Goal: Transaction & Acquisition: Obtain resource

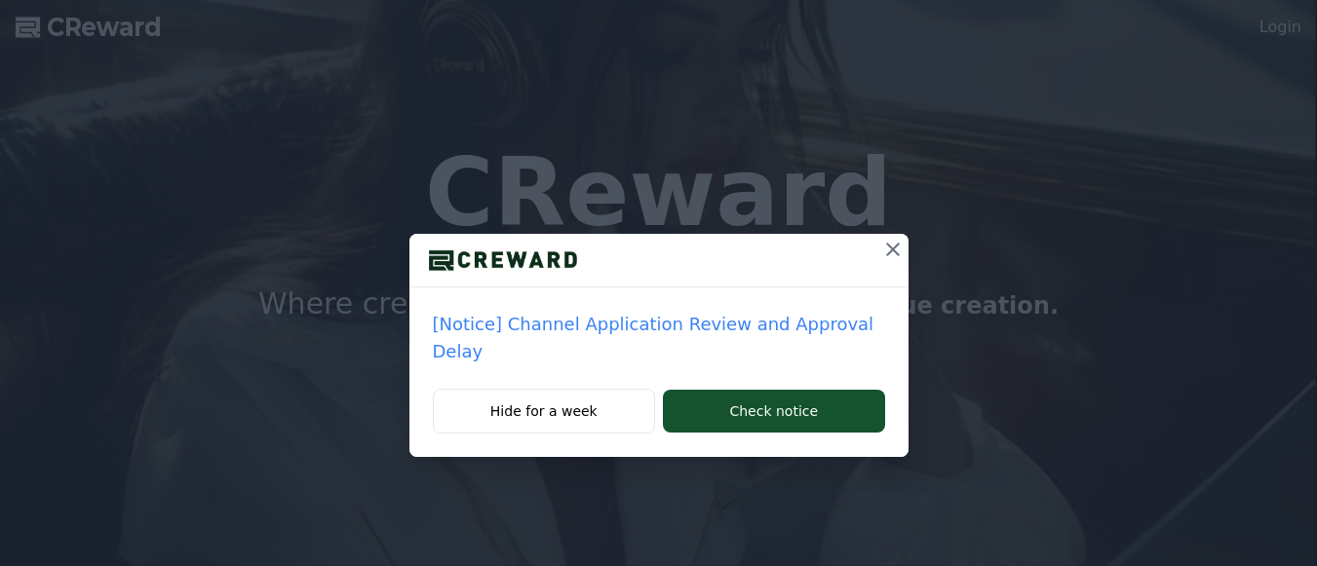
click at [881, 248] on icon at bounding box center [892, 249] width 23 height 23
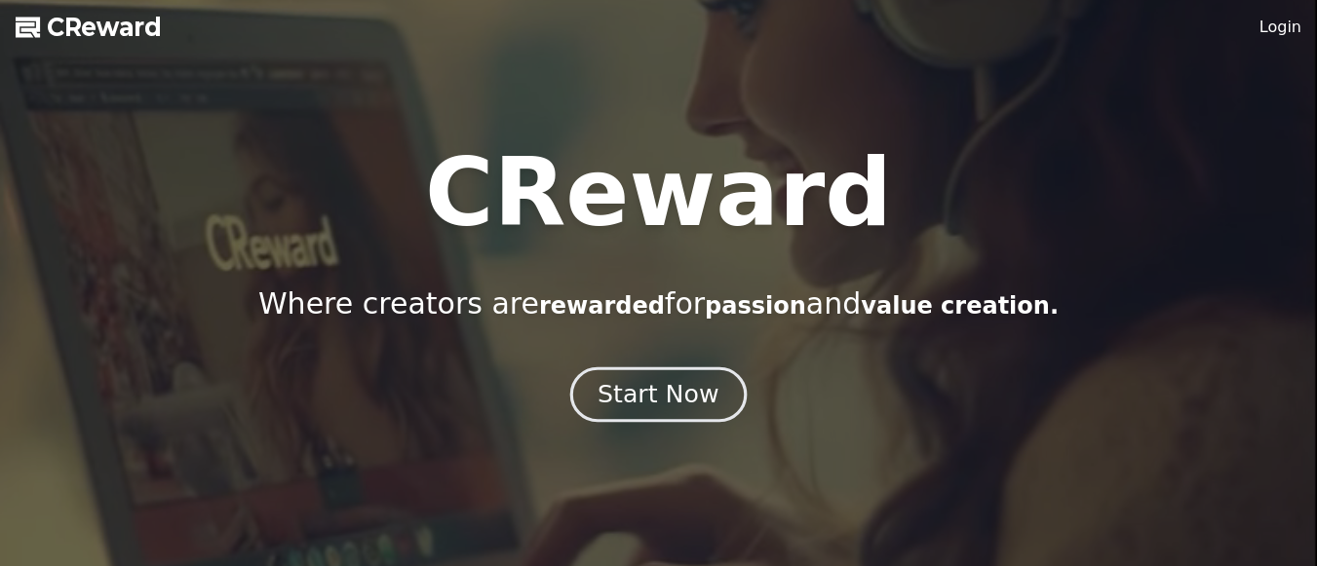
click at [677, 393] on div "Start Now" at bounding box center [657, 394] width 121 height 33
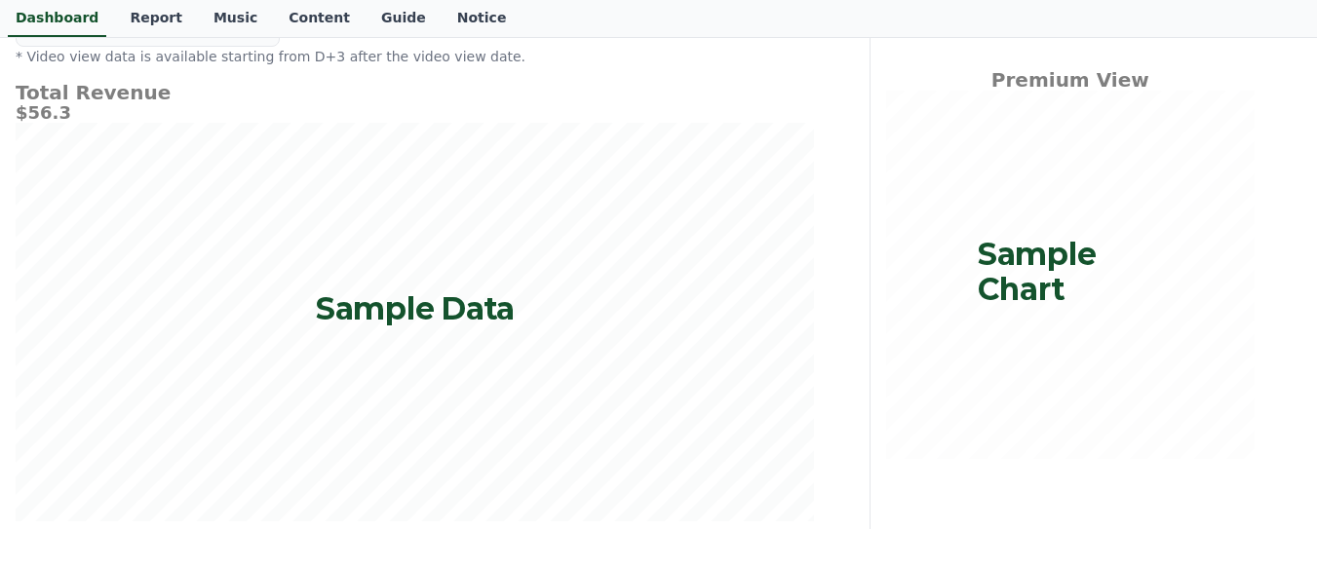
scroll to position [168, 0]
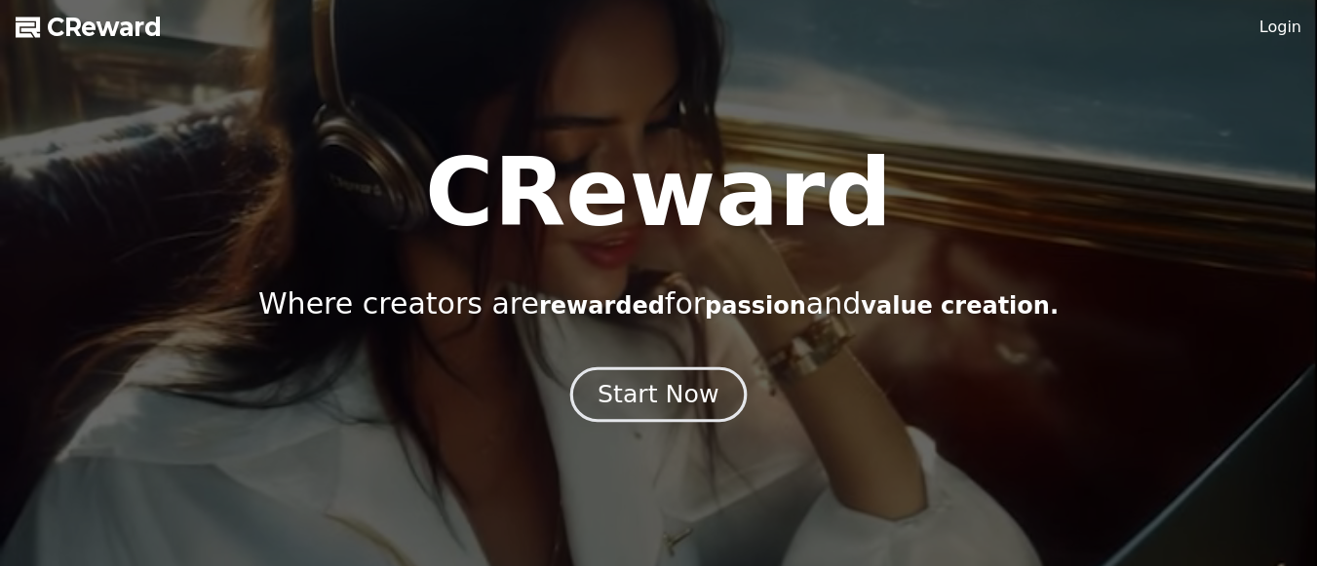
click at [692, 399] on div "Start Now" at bounding box center [657, 394] width 121 height 33
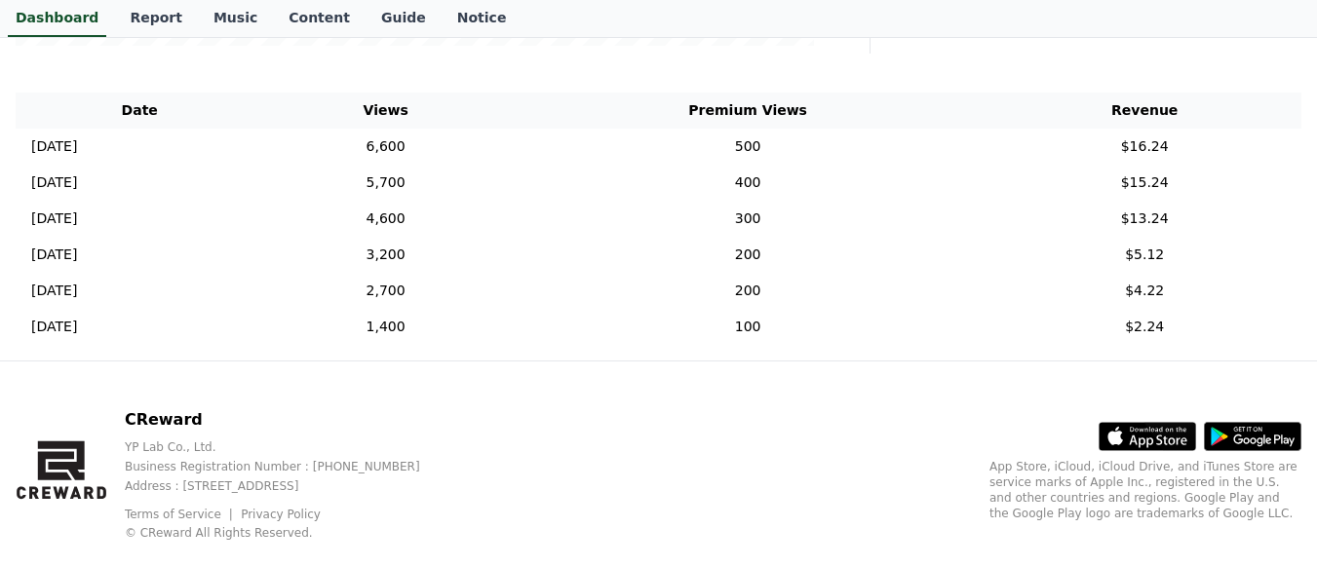
scroll to position [704, 0]
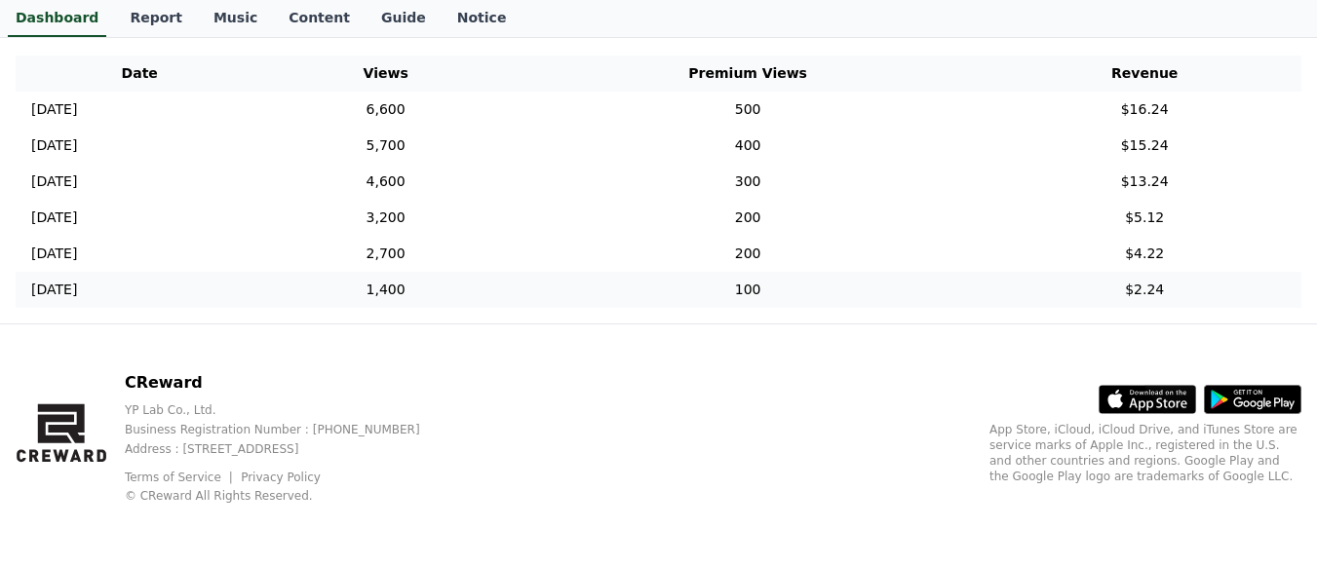
click at [263, 287] on td "[DATE] 11/30" at bounding box center [140, 290] width 248 height 36
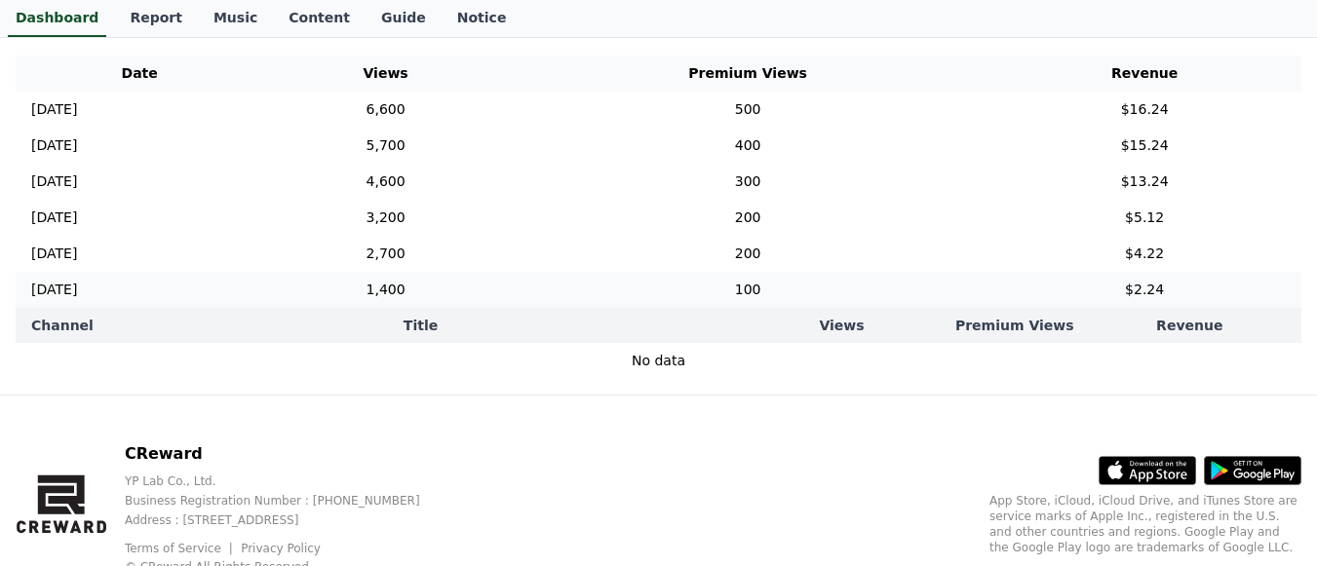
click at [406, 273] on td "1,400" at bounding box center [385, 290] width 245 height 36
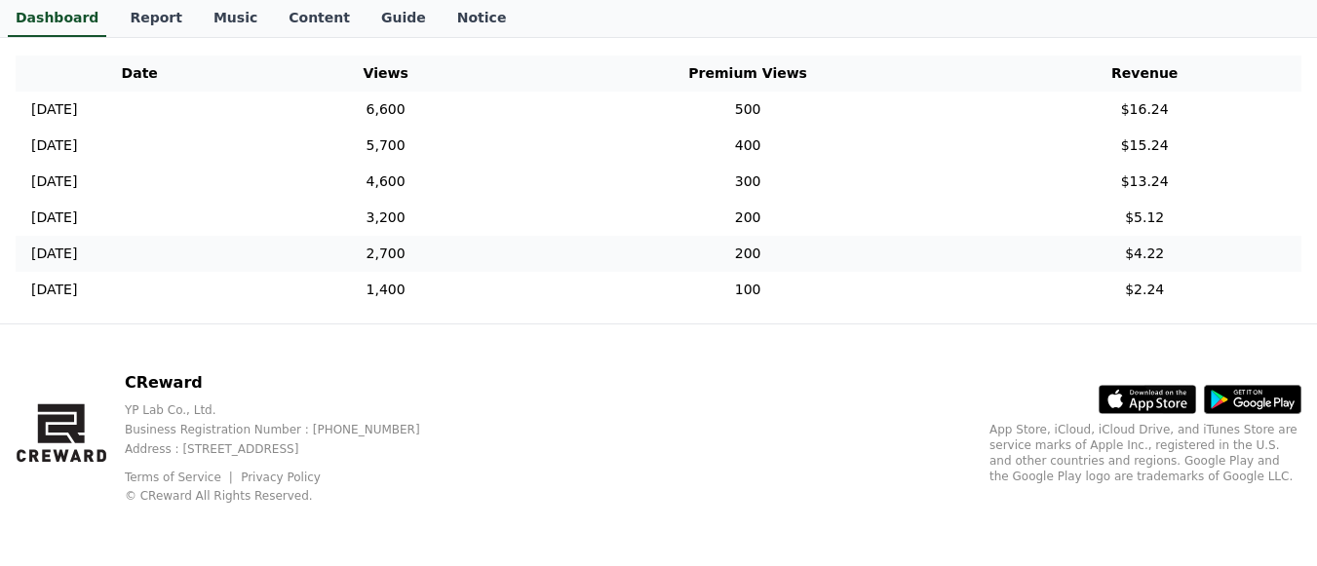
click at [409, 246] on td "2,700" at bounding box center [385, 254] width 245 height 36
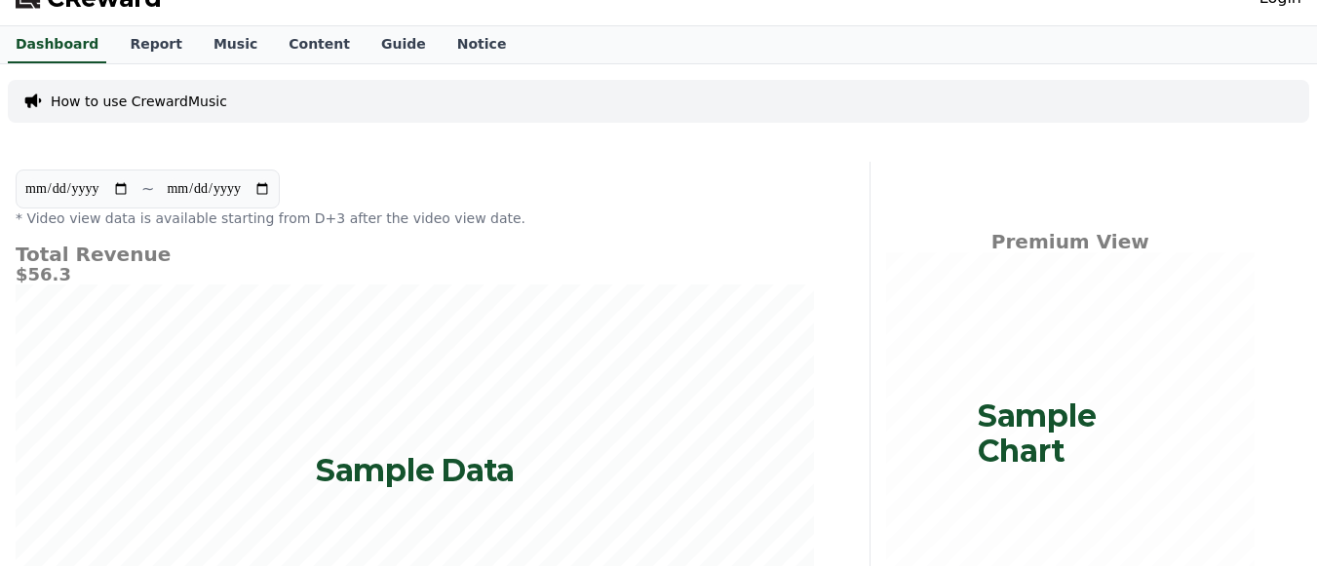
scroll to position [9, 0]
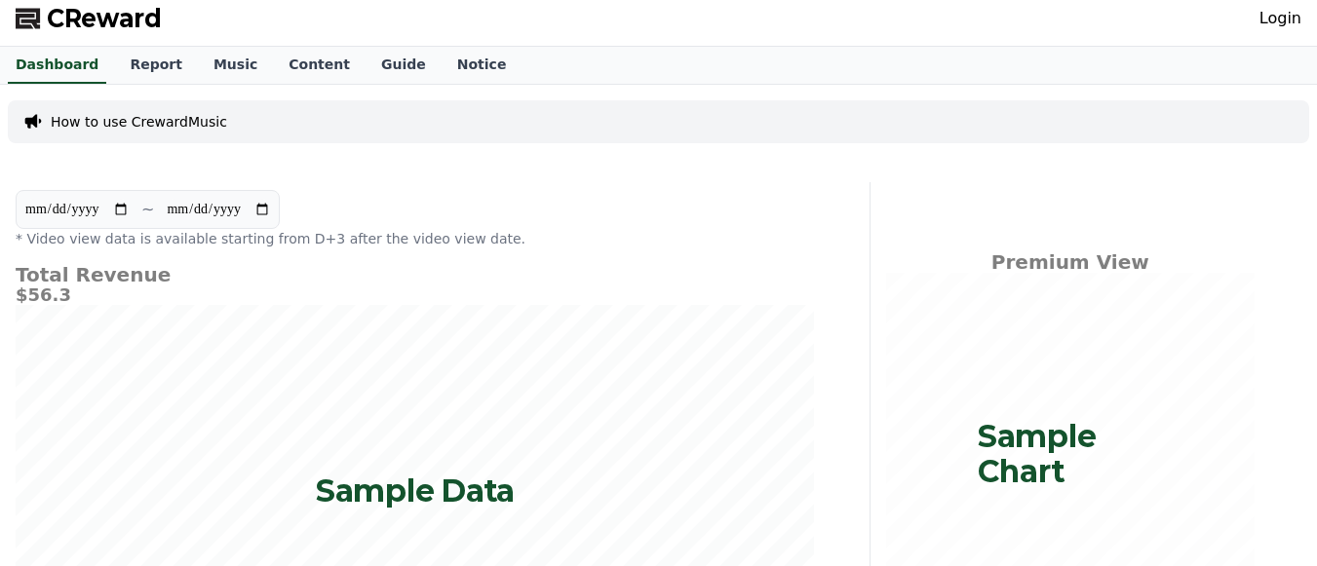
click at [27, 20] on polygon at bounding box center [28, 19] width 24 height 20
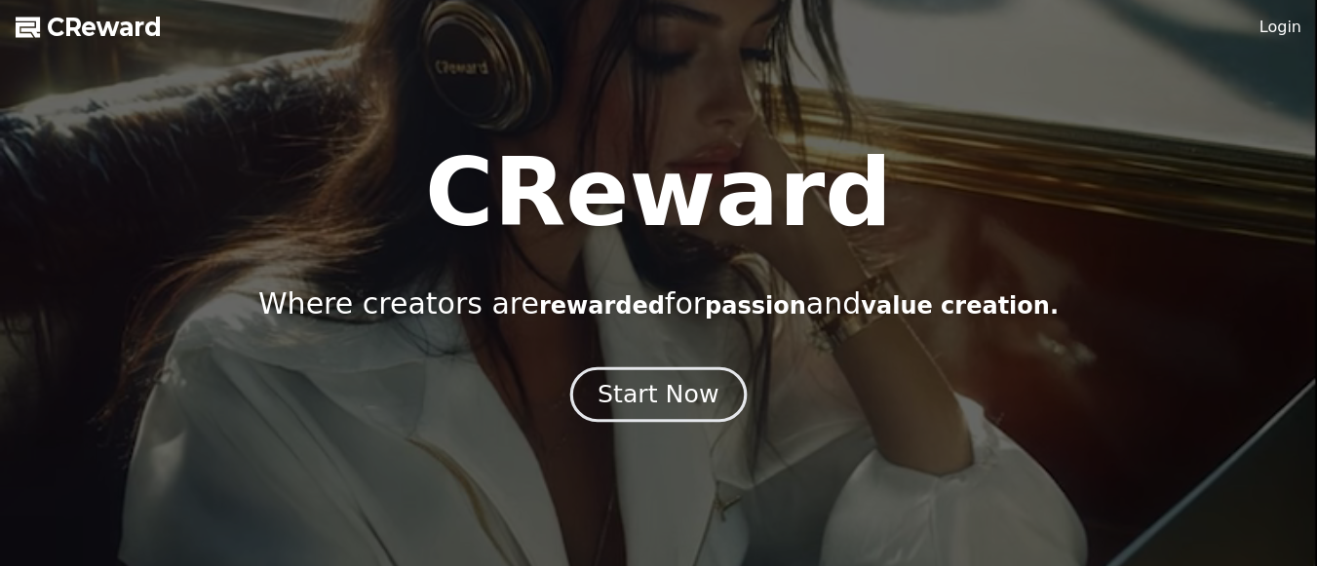
click at [602, 411] on button "Start Now" at bounding box center [658, 394] width 176 height 56
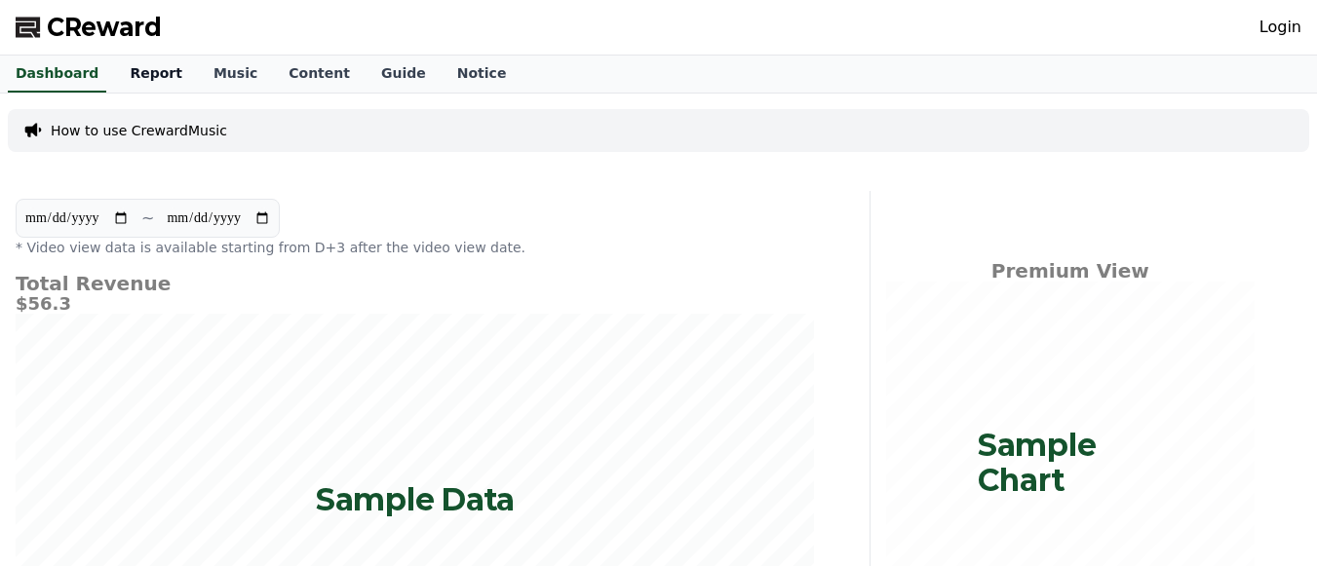
click at [131, 82] on link "Report" at bounding box center [156, 74] width 84 height 37
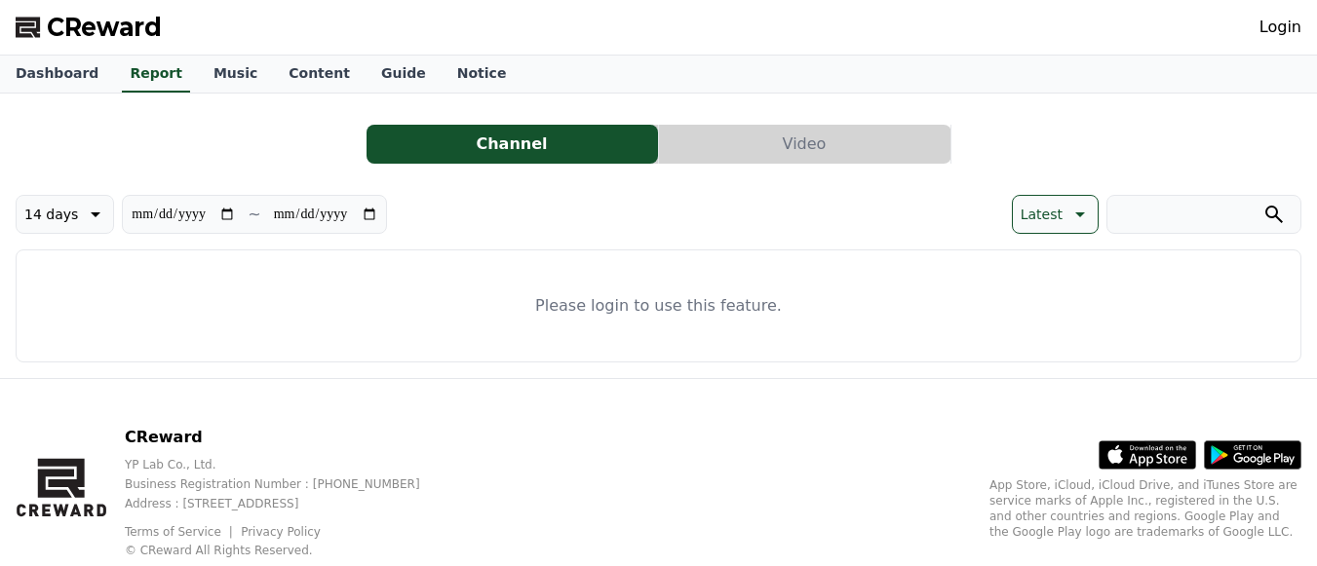
click at [1287, 20] on link "Login" at bounding box center [1280, 27] width 42 height 23
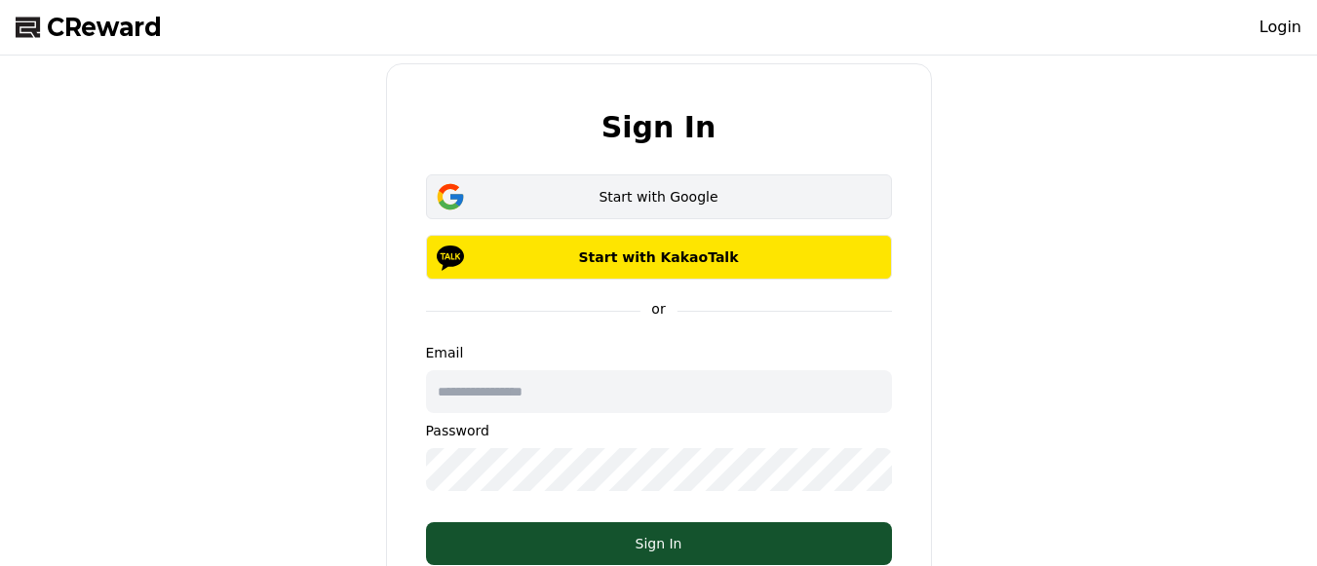
click at [611, 194] on div "Start with Google" at bounding box center [658, 196] width 409 height 19
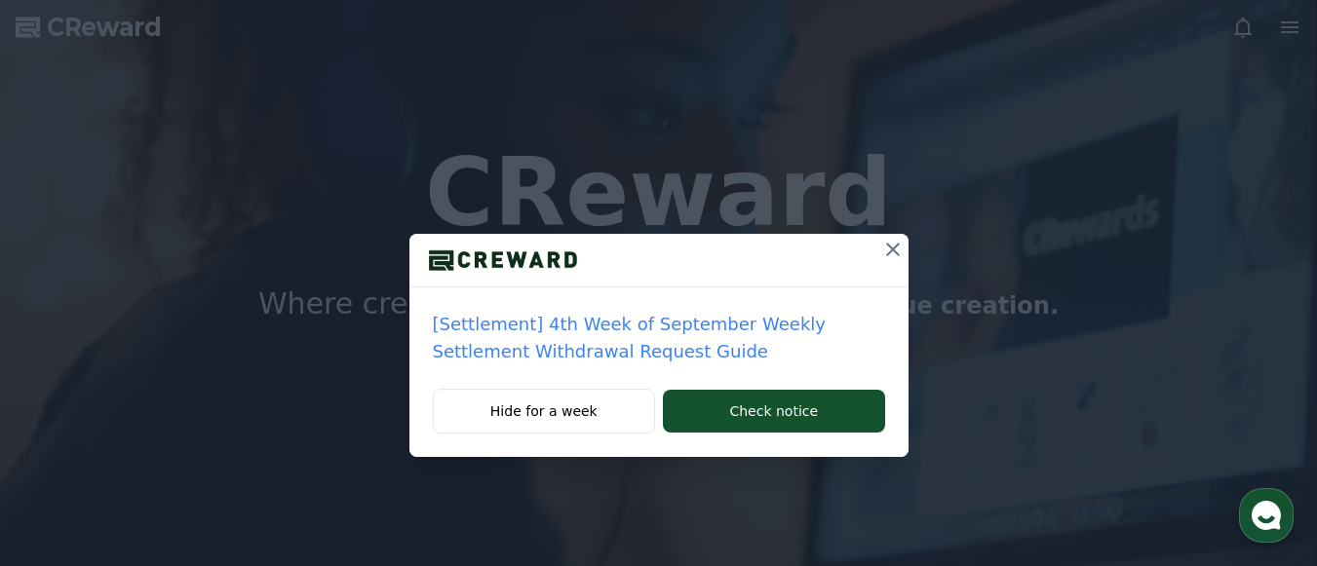
click at [883, 243] on icon at bounding box center [892, 249] width 23 height 23
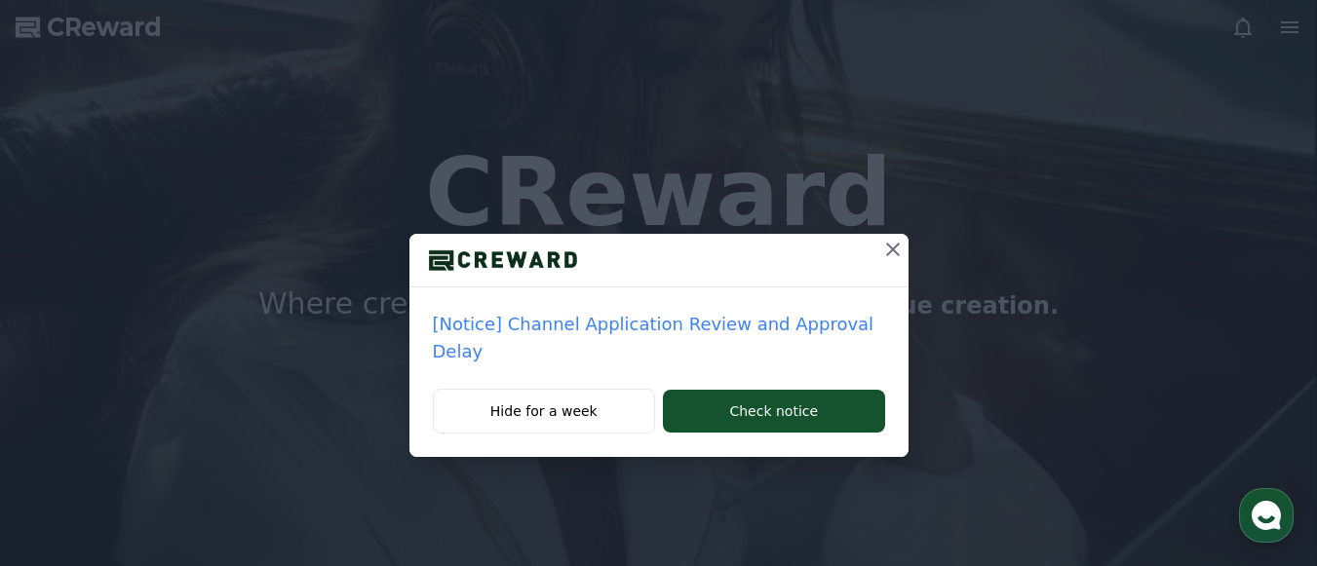
click at [883, 243] on icon at bounding box center [892, 249] width 23 height 23
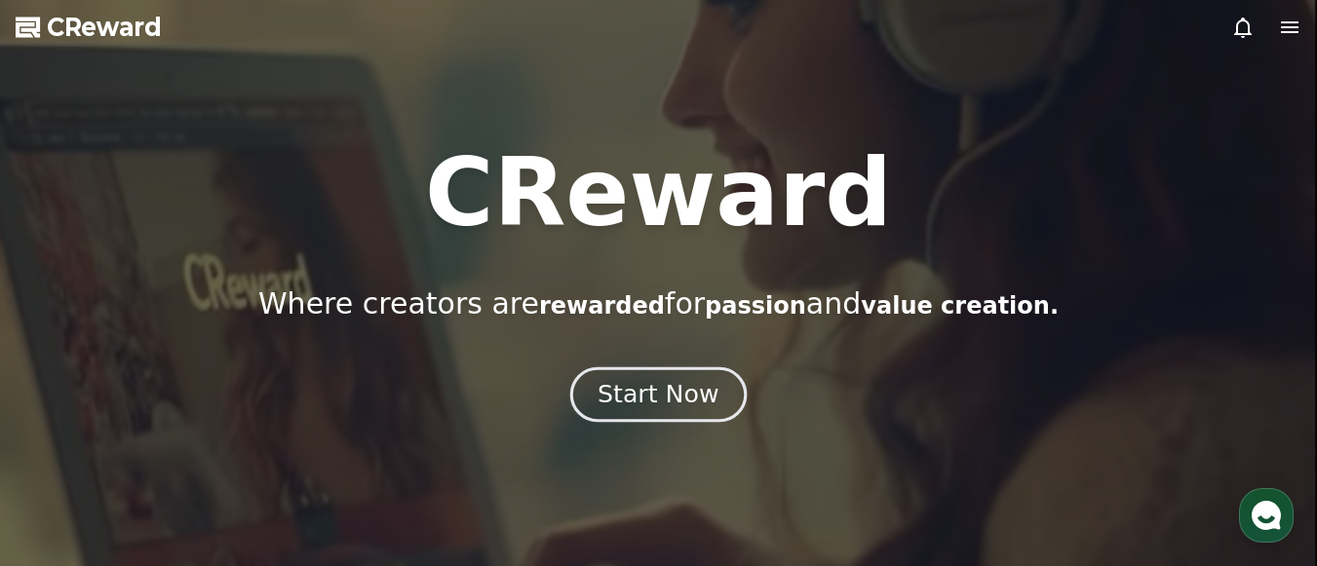
click at [643, 389] on div "Start Now" at bounding box center [657, 394] width 121 height 33
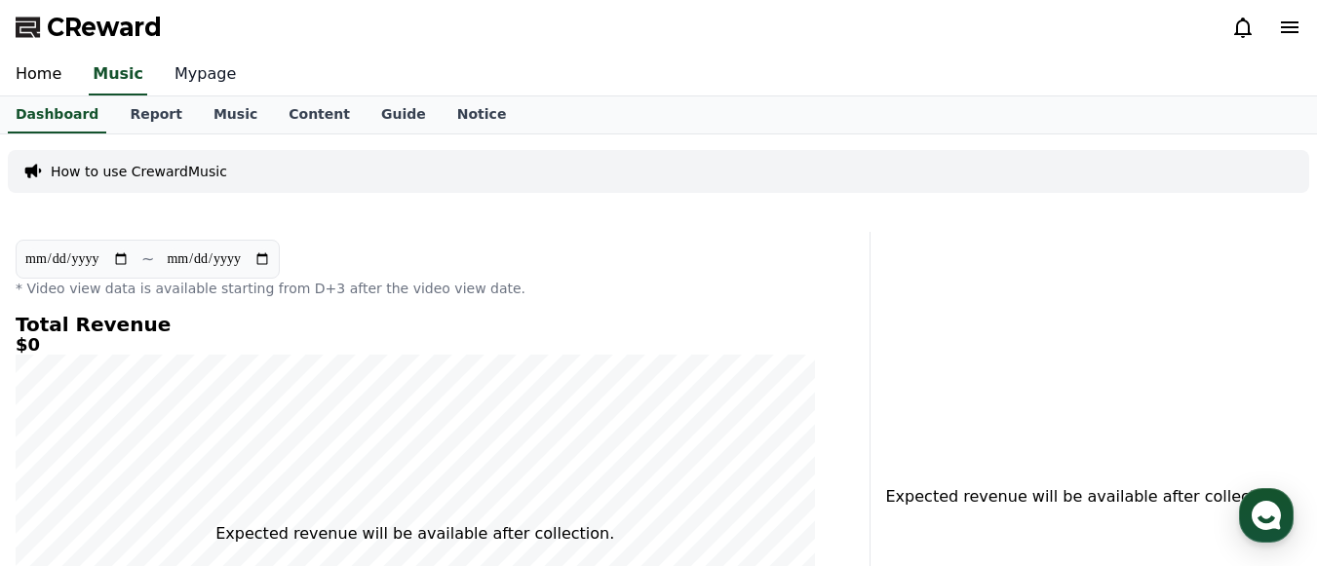
click at [181, 72] on link "Mypage" at bounding box center [205, 75] width 93 height 41
select select "**********"
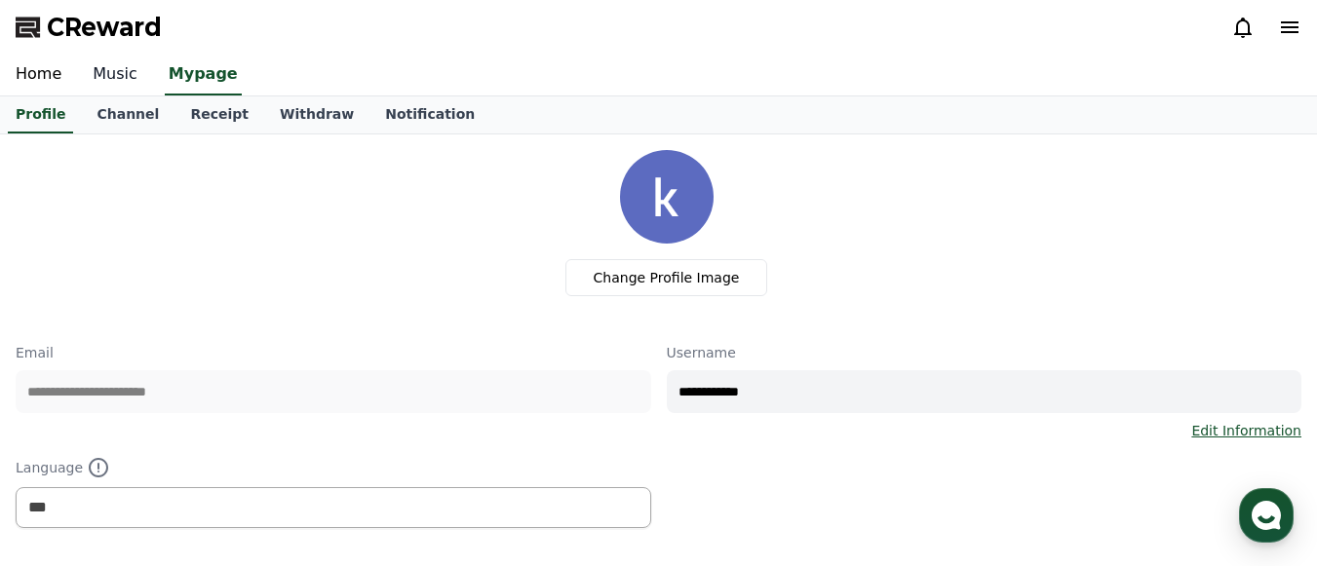
click at [114, 69] on link "Music" at bounding box center [115, 75] width 76 height 41
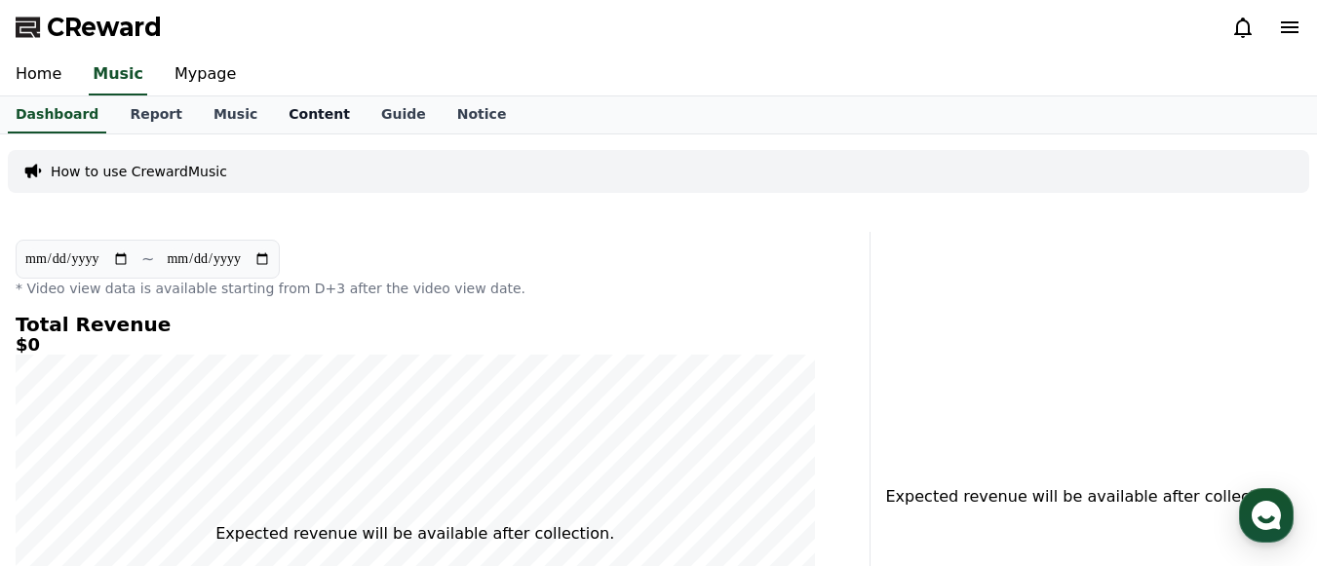
click at [299, 116] on link "Content" at bounding box center [319, 114] width 93 height 37
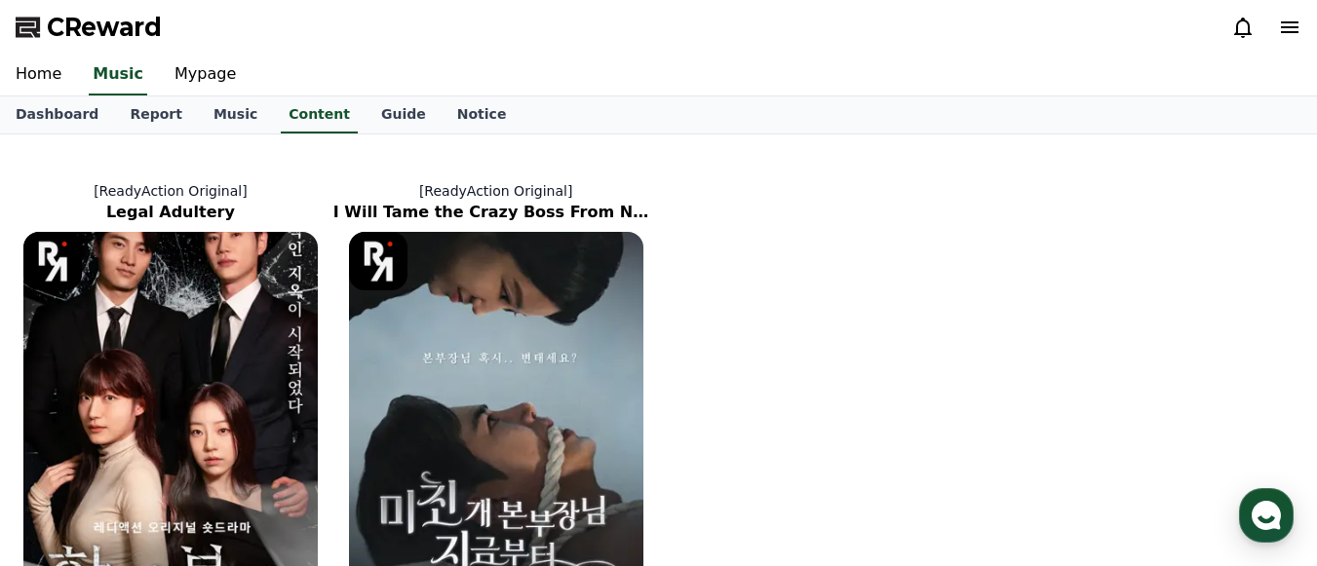
click at [40, 38] on icon at bounding box center [29, 27] width 27 height 27
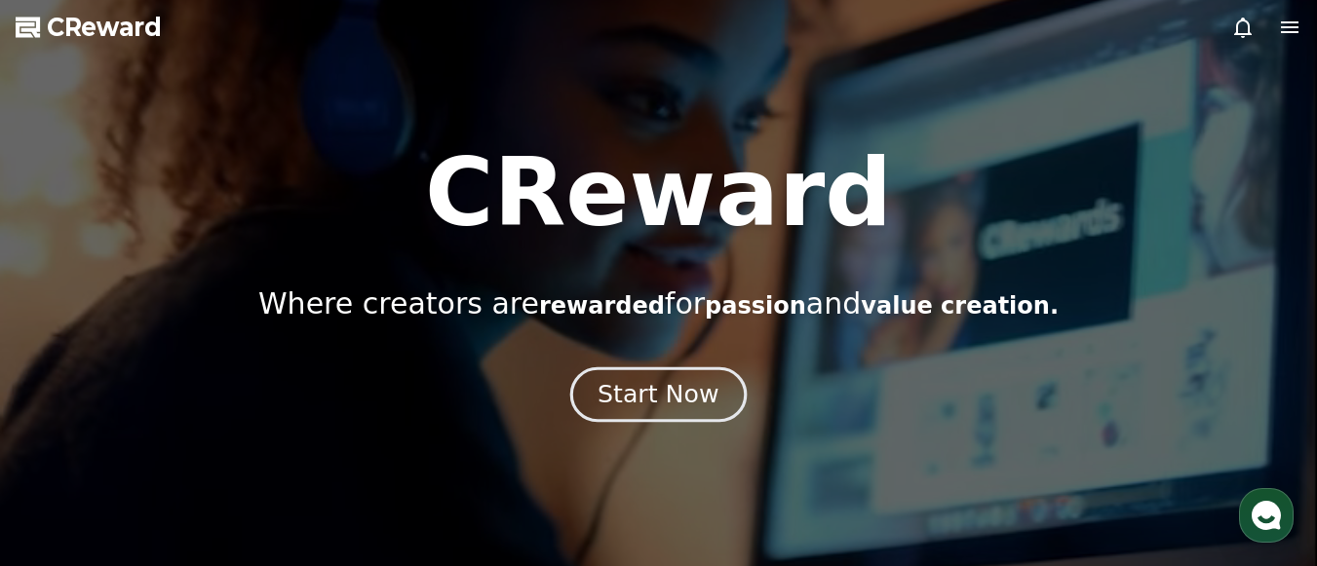
click at [660, 404] on div "Start Now" at bounding box center [657, 394] width 121 height 33
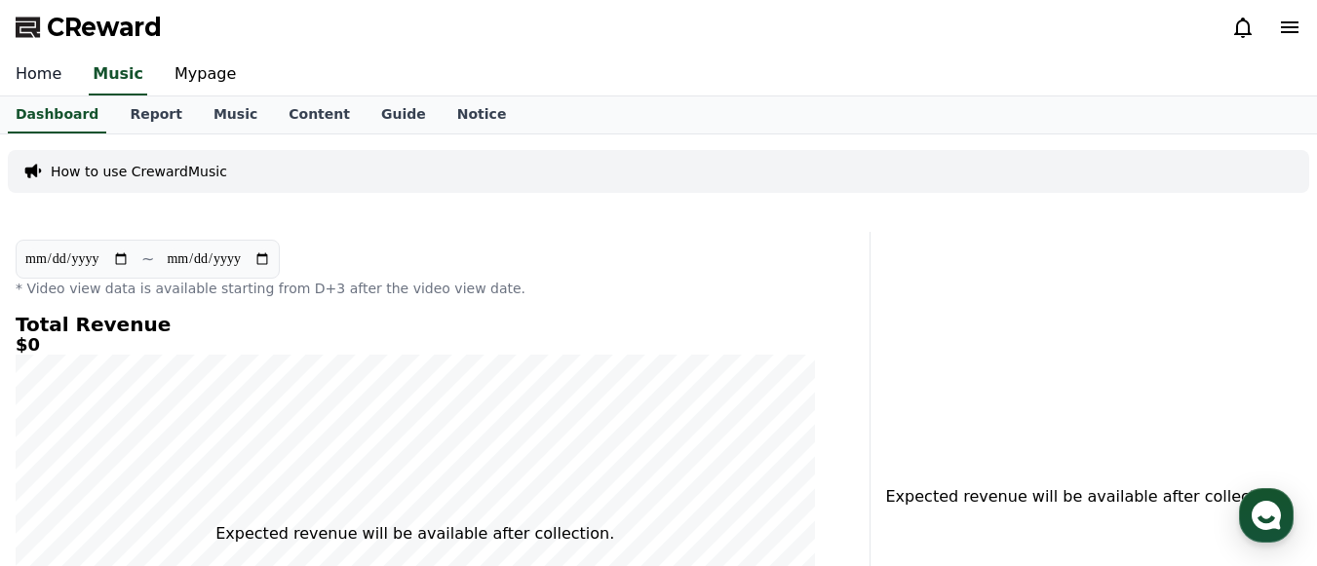
click at [48, 87] on link "Home" at bounding box center [38, 75] width 77 height 41
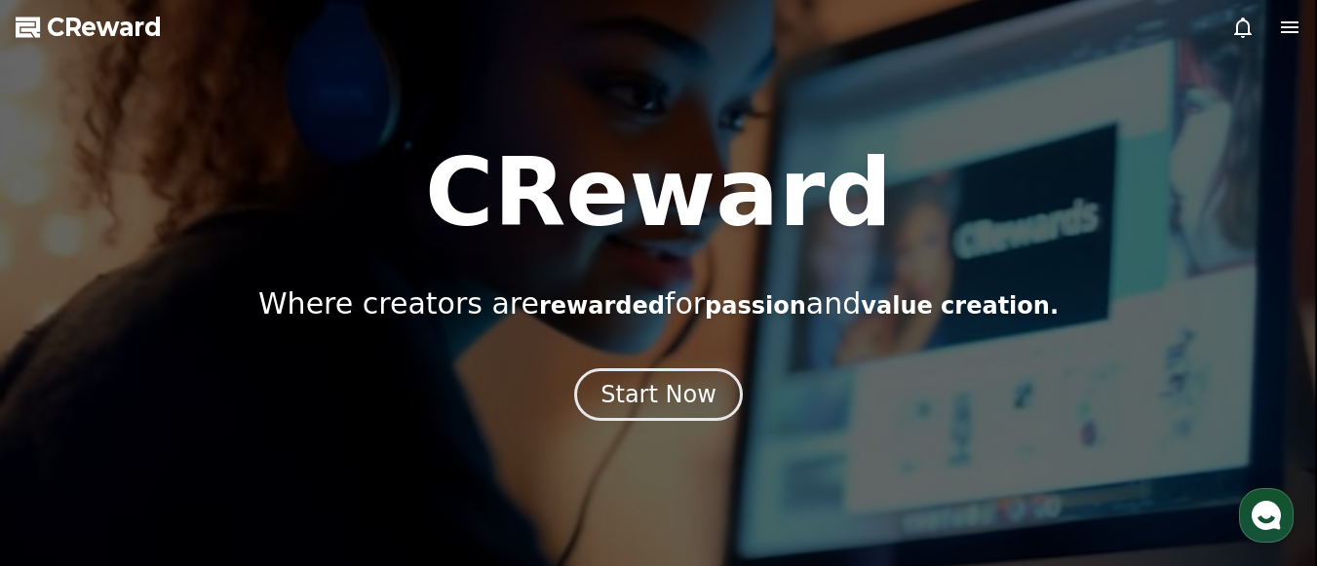
click at [1290, 20] on icon at bounding box center [1289, 27] width 23 height 23
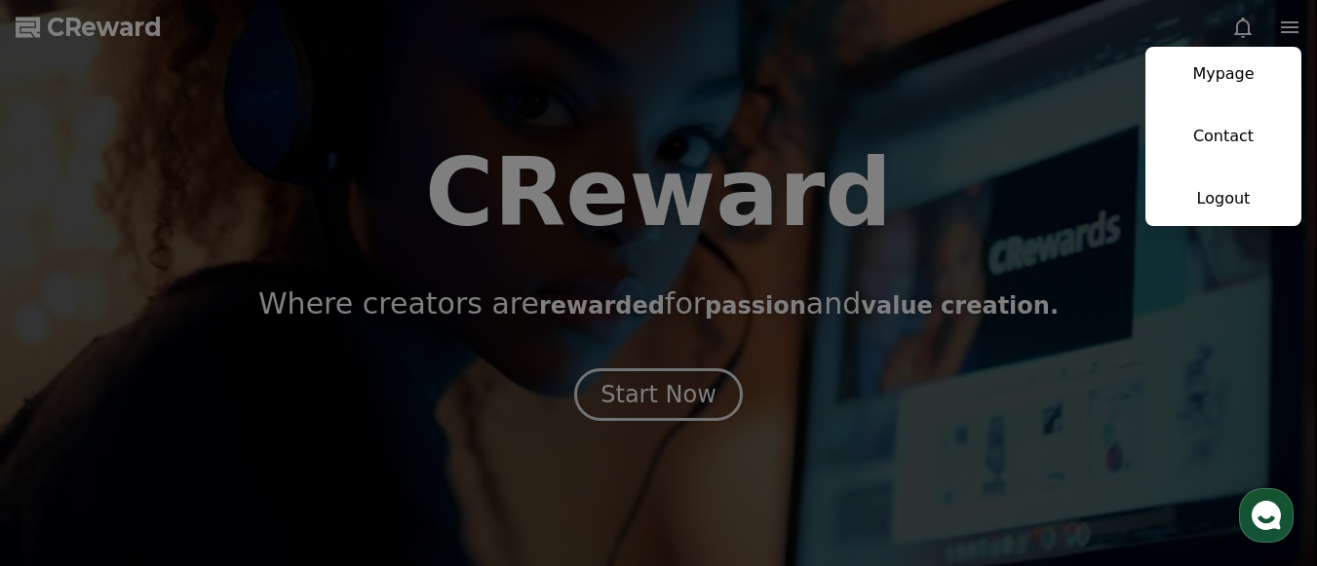
click at [682, 397] on button "close" at bounding box center [658, 283] width 1317 height 566
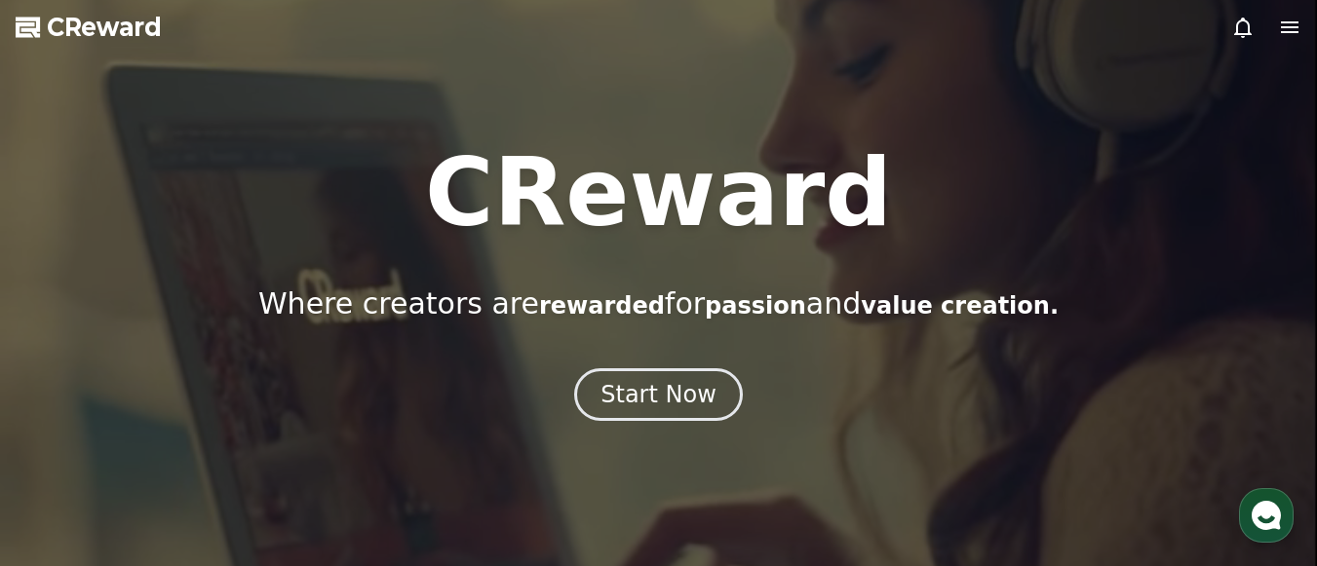
click at [682, 397] on div "Start Now" at bounding box center [658, 394] width 116 height 31
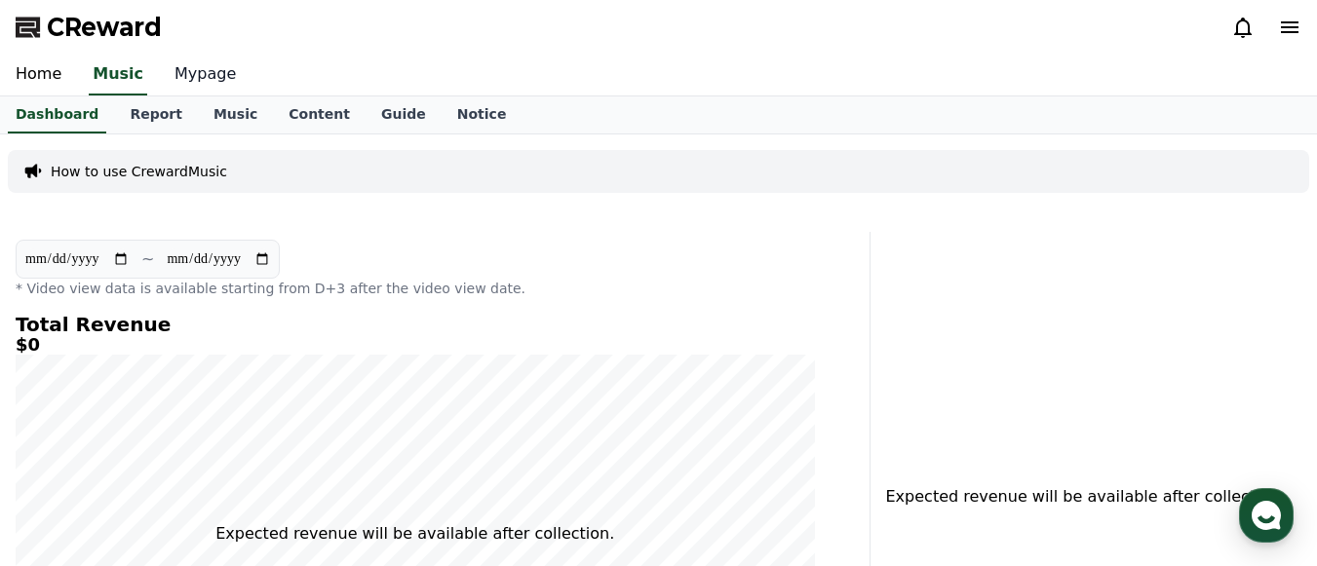
click at [198, 80] on link "Mypage" at bounding box center [205, 75] width 93 height 41
select select "**********"
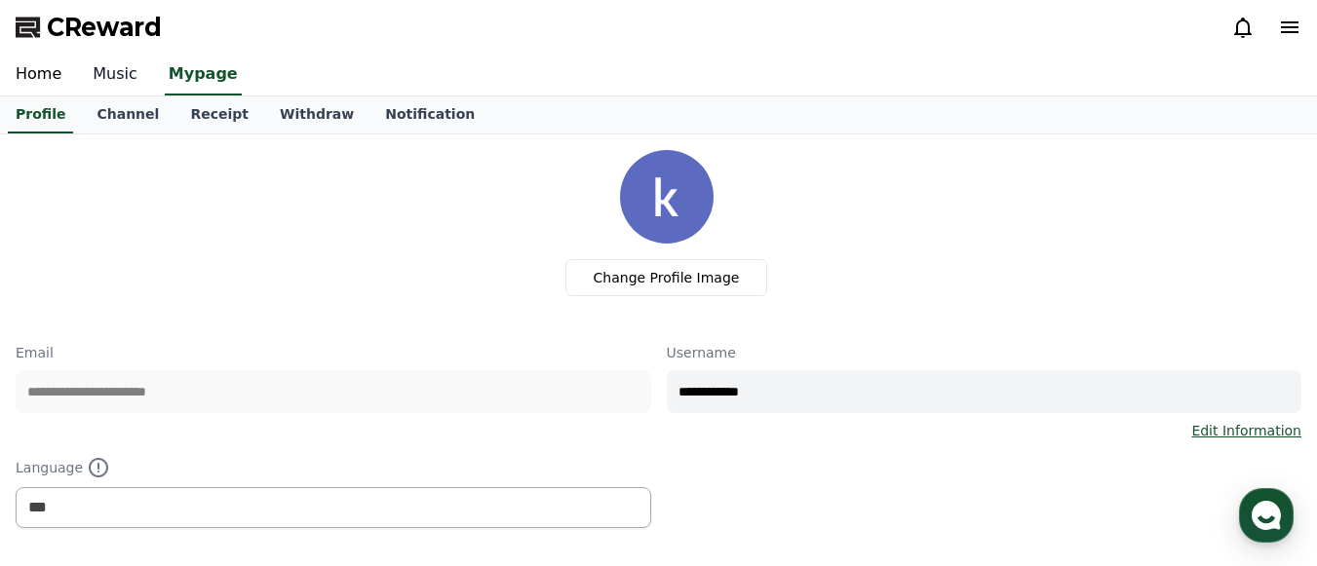
click at [103, 68] on link "Music" at bounding box center [115, 75] width 76 height 41
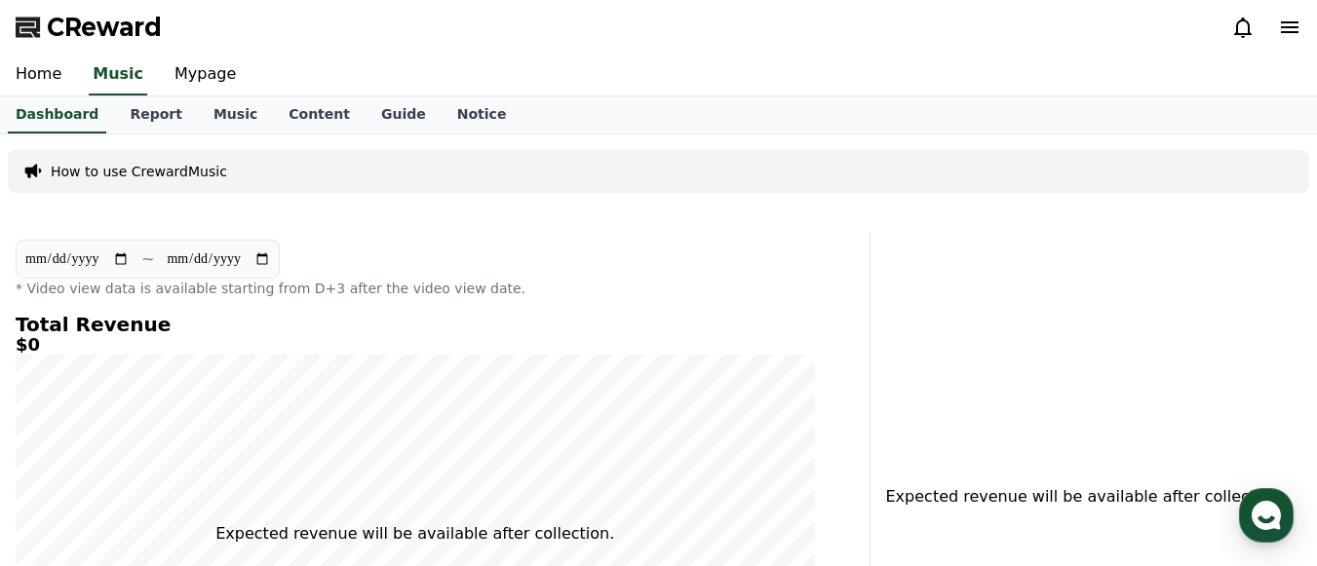
click at [1288, 27] on icon at bounding box center [1290, 27] width 18 height 12
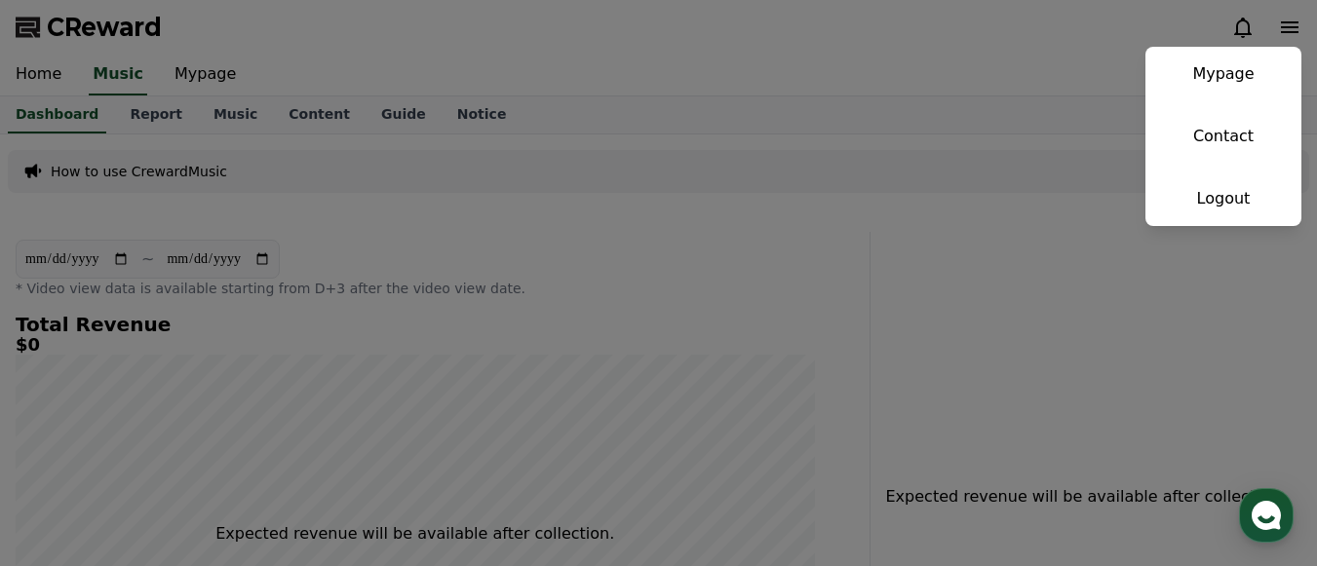
click at [623, 287] on button "close" at bounding box center [658, 283] width 1317 height 566
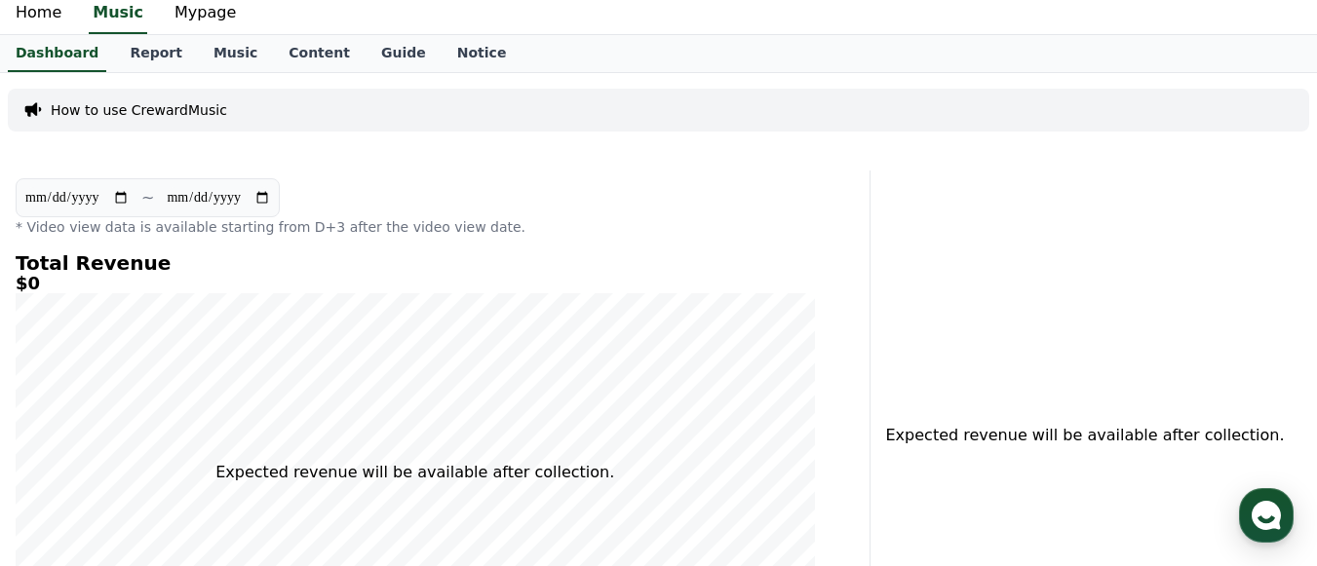
scroll to position [44, 0]
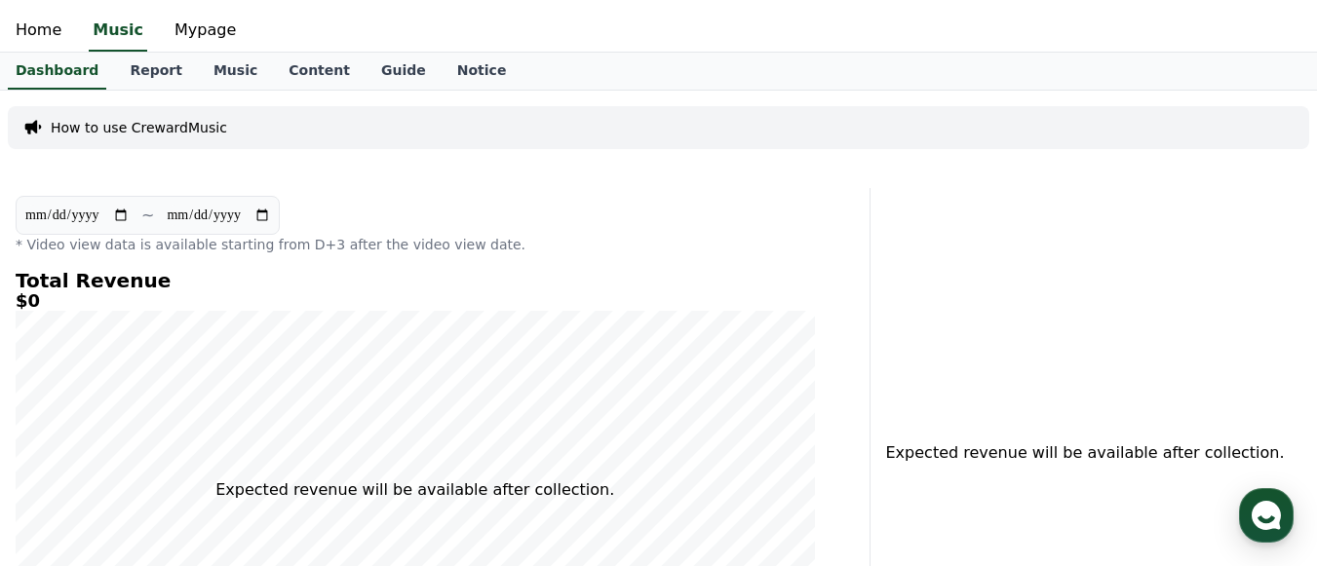
click at [64, 123] on p "How to use CrewardMusic" at bounding box center [139, 127] width 176 height 19
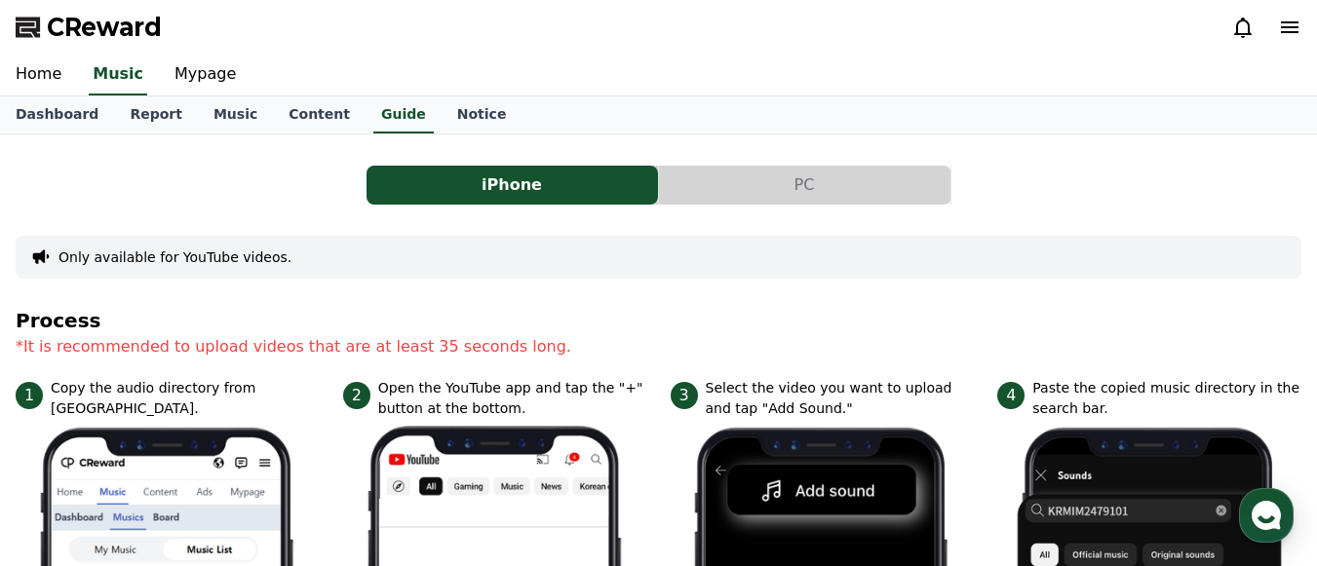
click at [734, 175] on button "PC" at bounding box center [804, 185] width 291 height 39
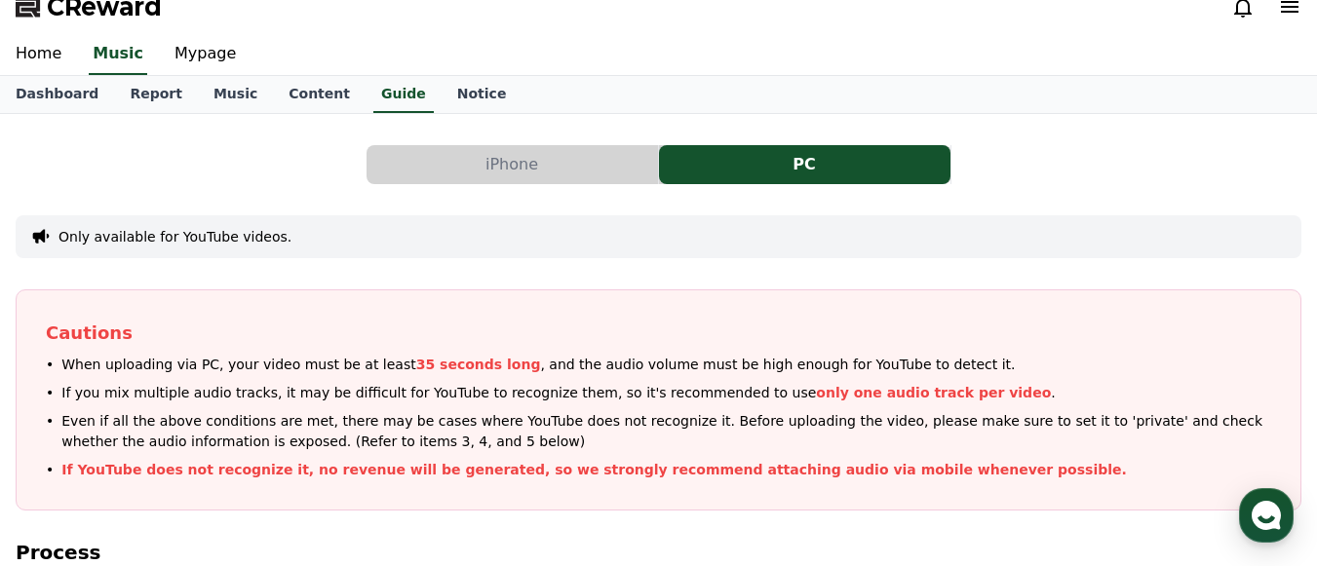
scroll to position [25, 0]
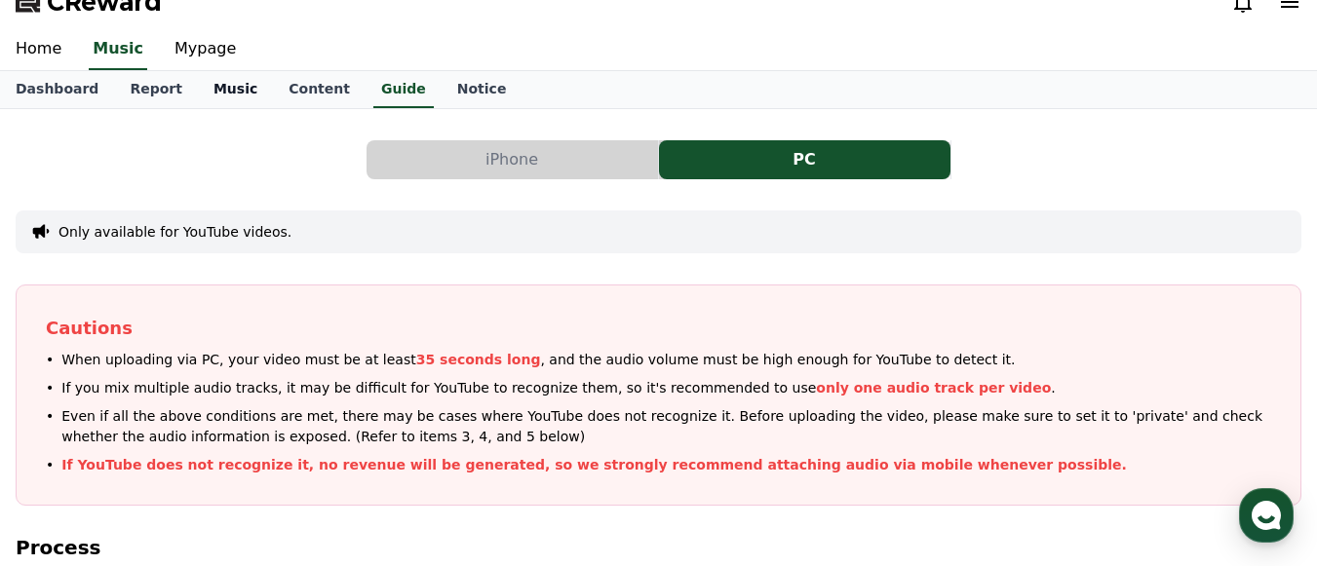
click at [214, 90] on link "Music" at bounding box center [235, 89] width 75 height 37
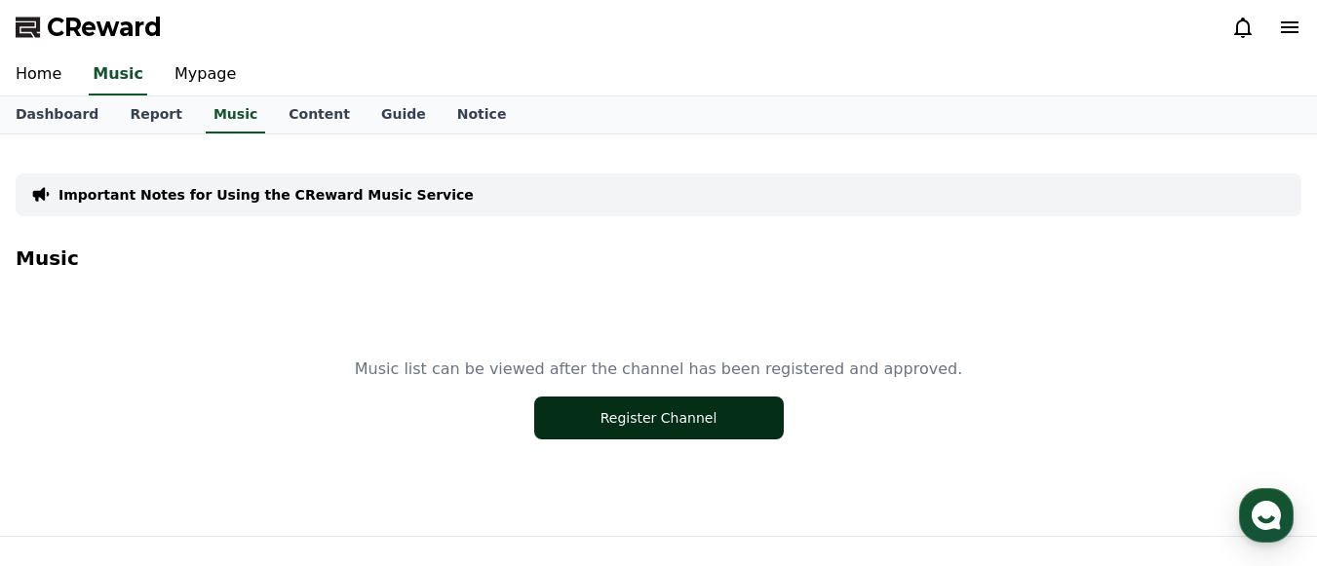
click at [587, 429] on button "Register Channel" at bounding box center [658, 418] width 249 height 43
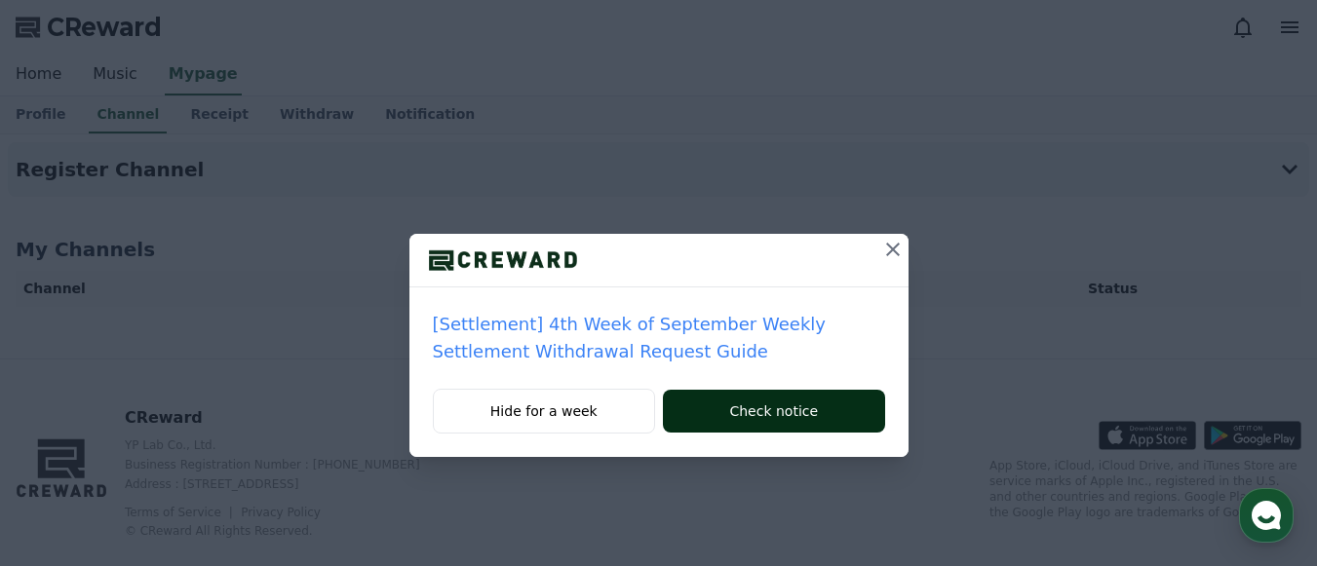
click at [732, 426] on button "Check notice" at bounding box center [773, 411] width 221 height 43
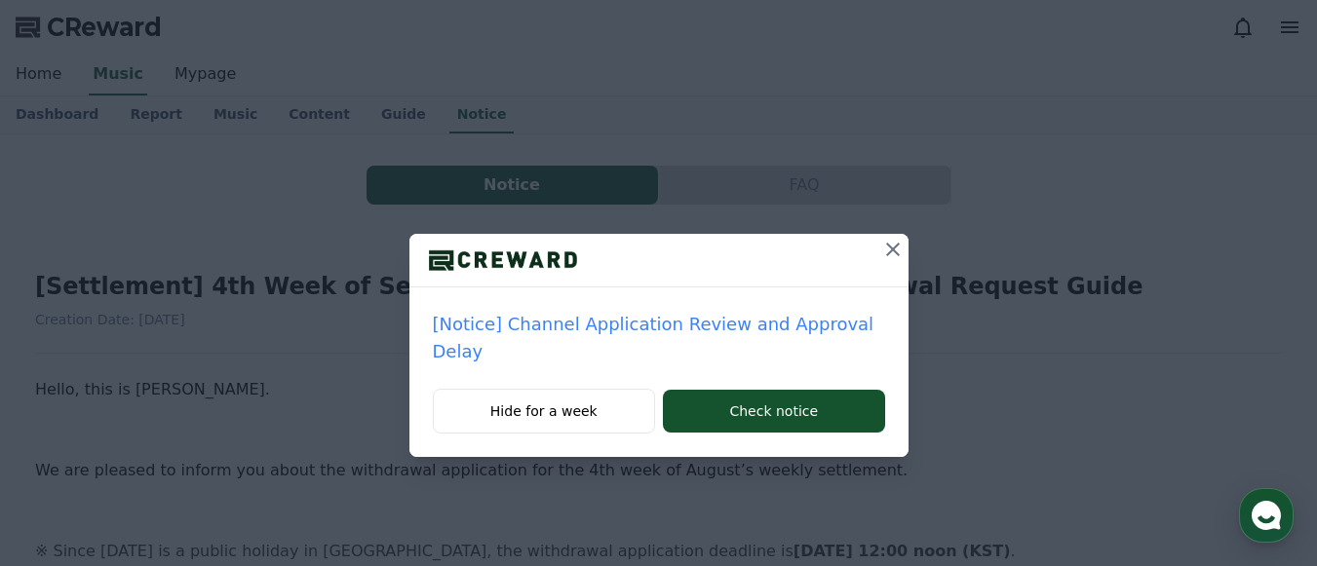
click at [881, 251] on icon at bounding box center [892, 249] width 23 height 23
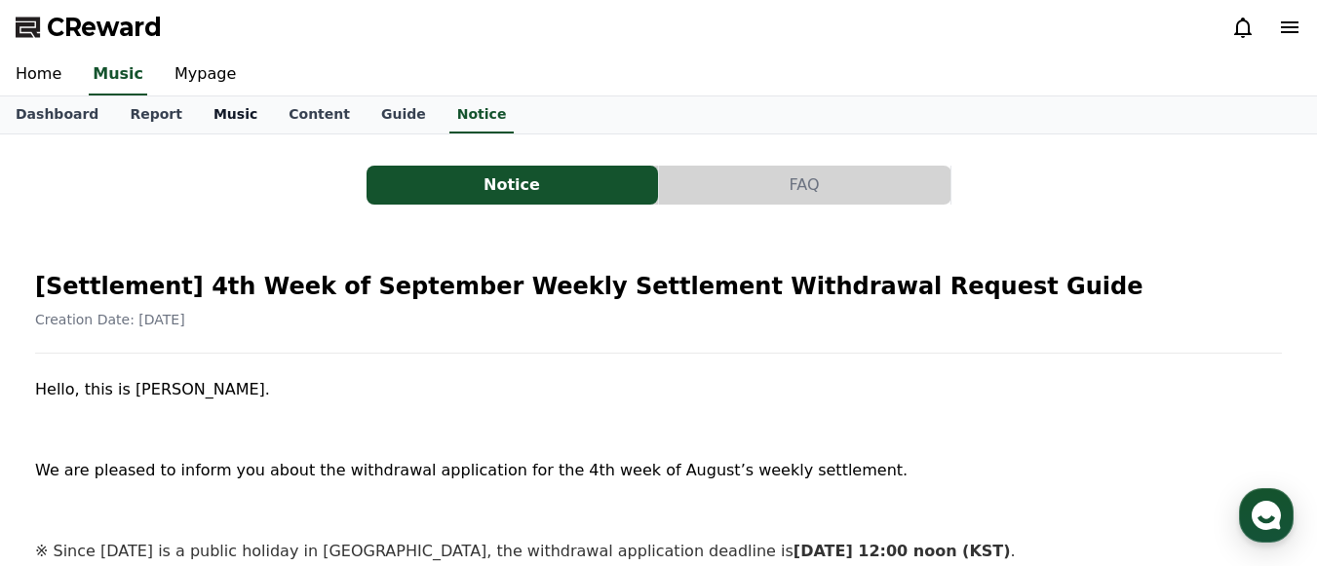
click at [198, 120] on link "Music" at bounding box center [235, 114] width 75 height 37
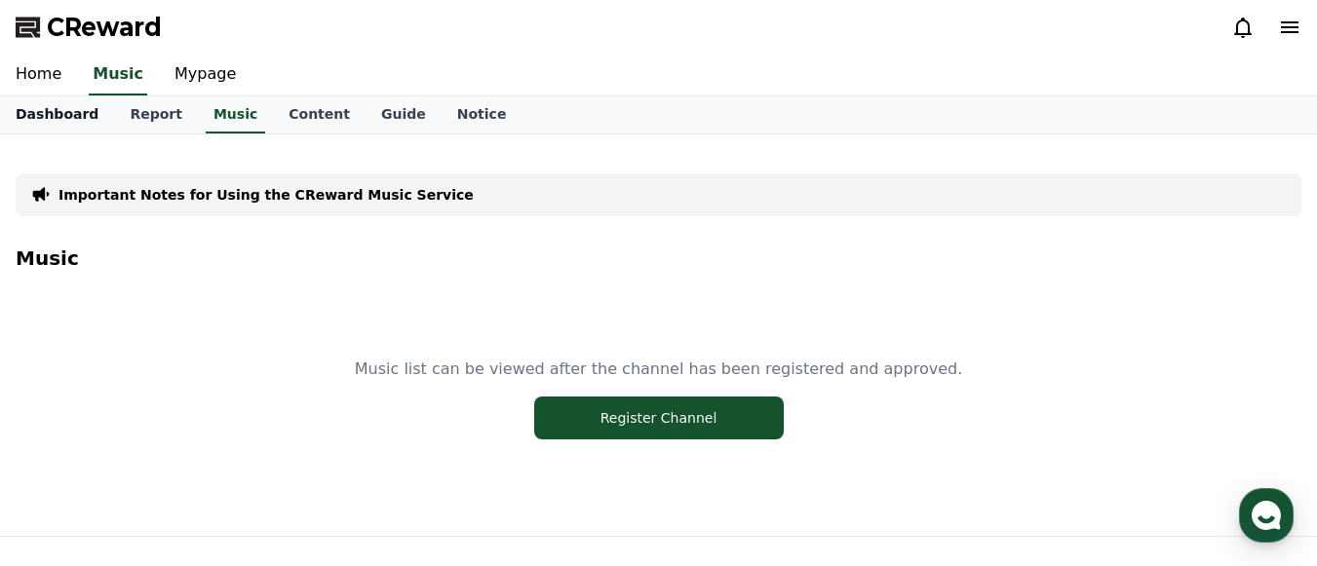
click at [64, 114] on link "Dashboard" at bounding box center [57, 114] width 114 height 37
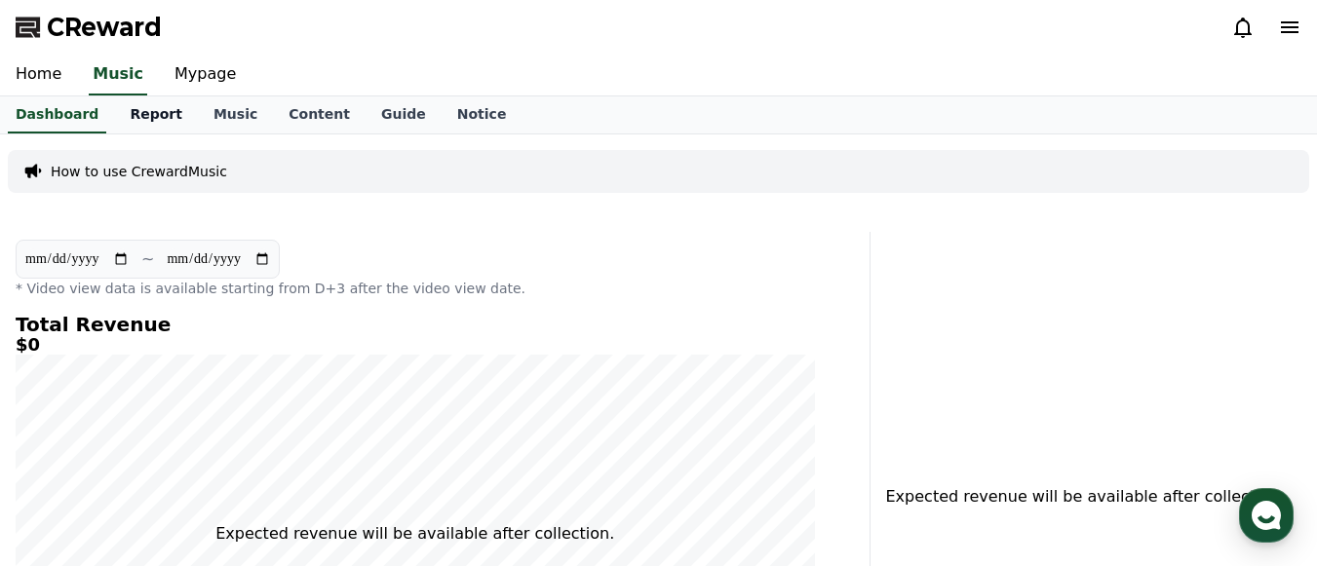
click at [116, 110] on link "Report" at bounding box center [156, 114] width 84 height 37
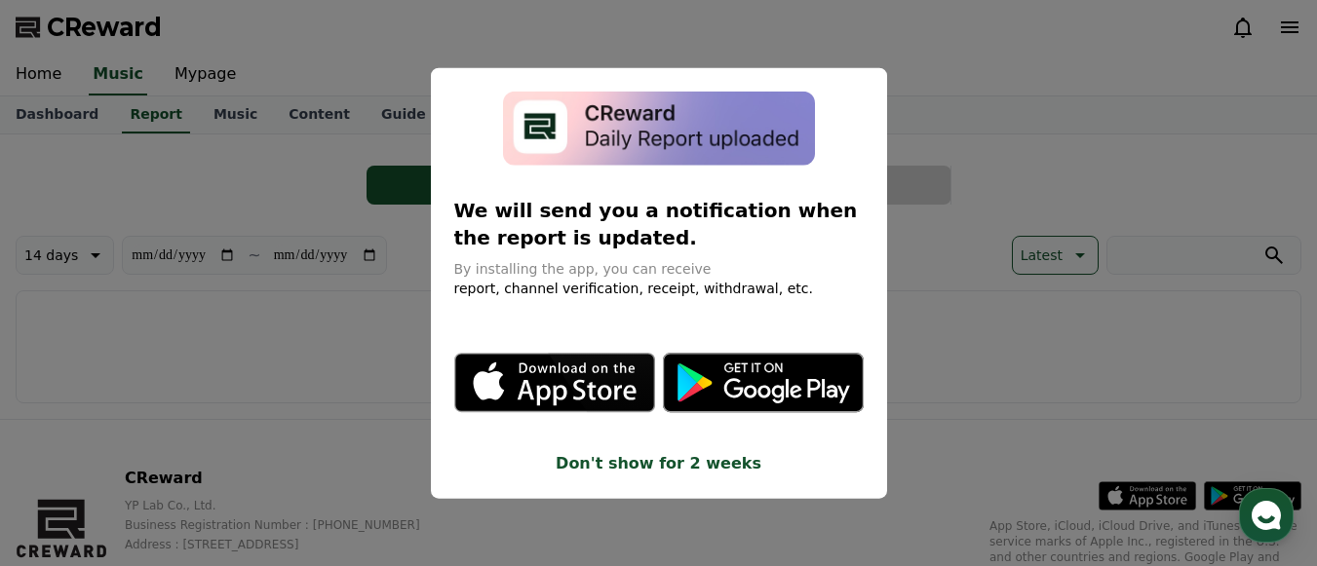
click at [399, 325] on button "close modal" at bounding box center [658, 283] width 1317 height 566
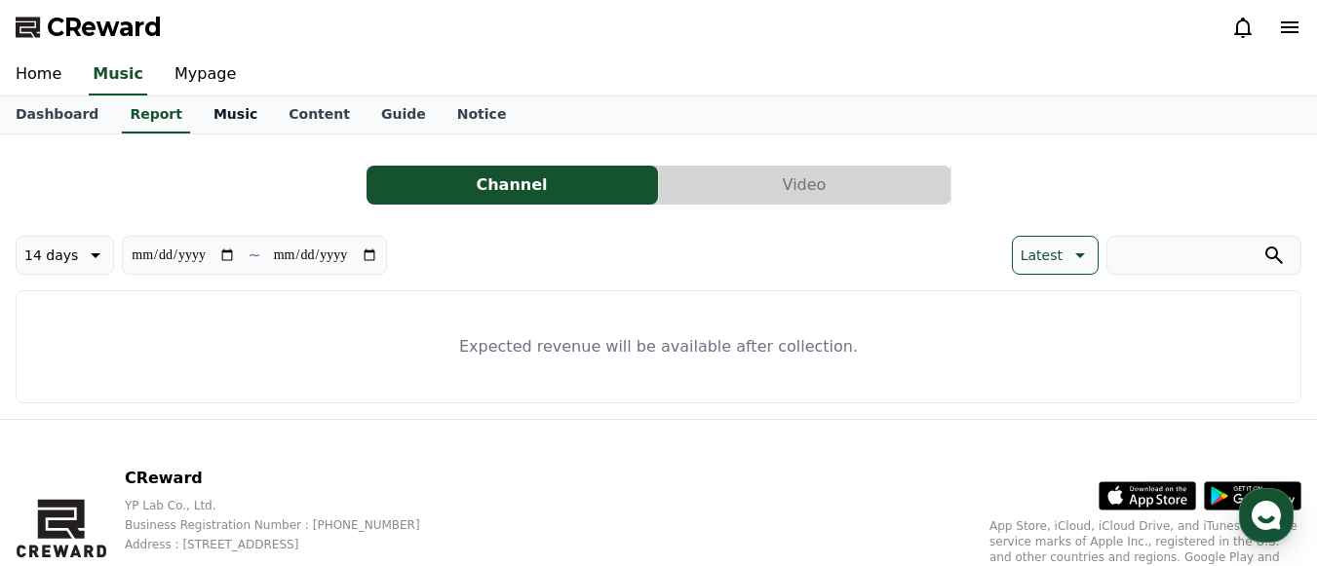
click at [213, 123] on link "Music" at bounding box center [235, 114] width 75 height 37
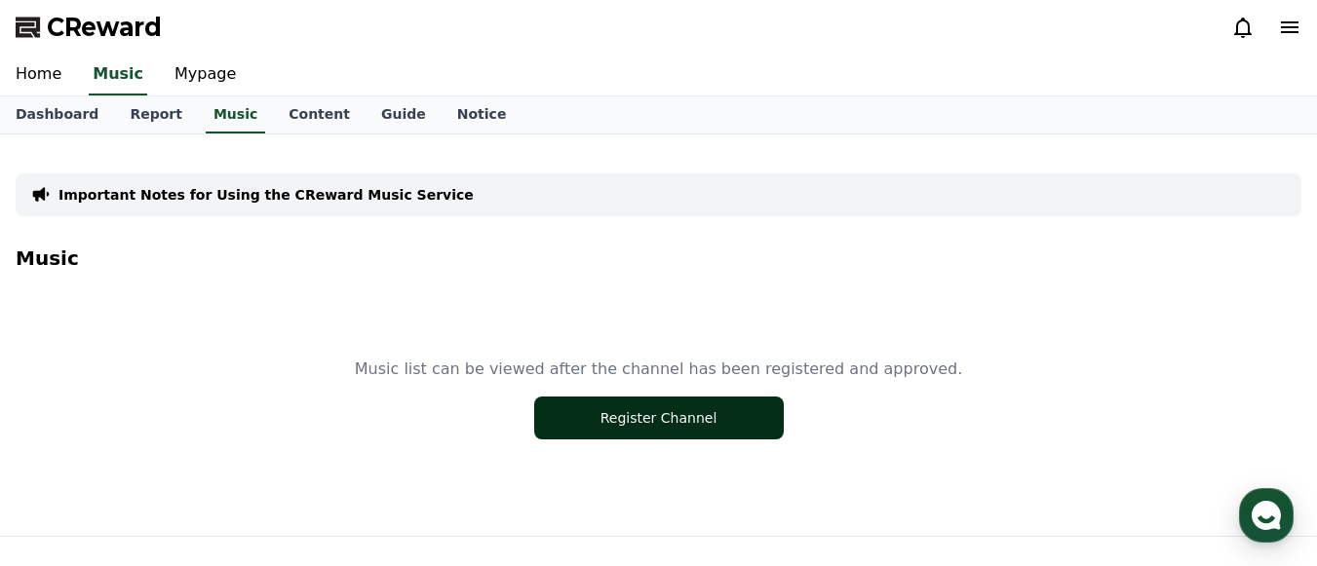
click at [628, 420] on button "Register Channel" at bounding box center [658, 418] width 249 height 43
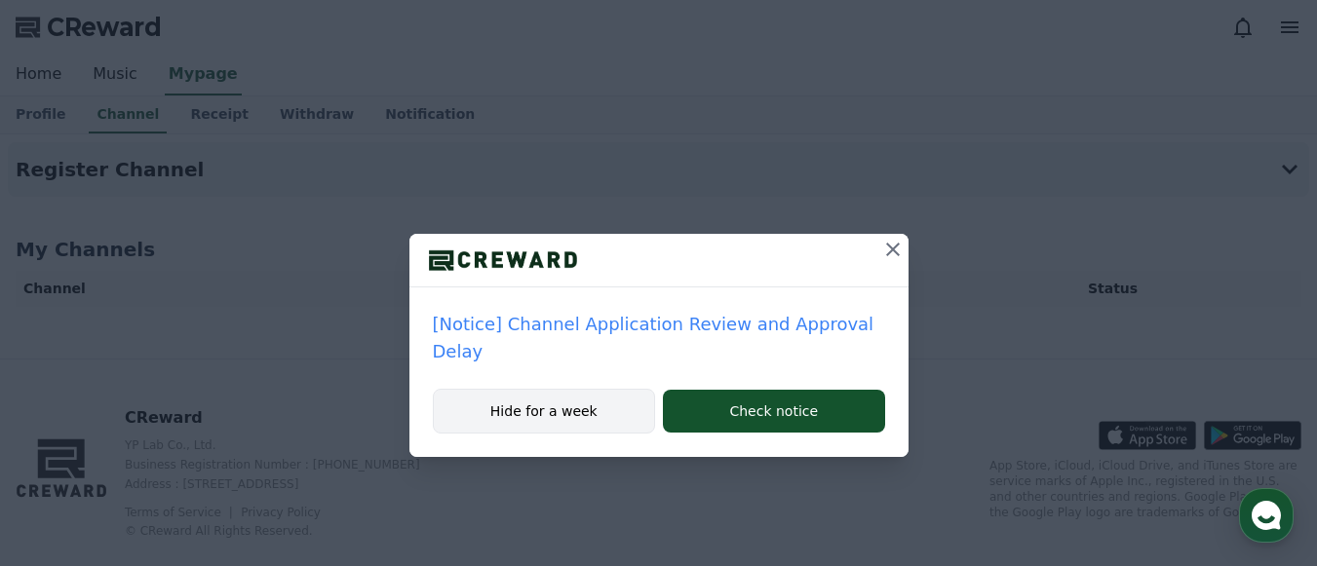
click at [563, 400] on button "Hide for a week" at bounding box center [544, 411] width 223 height 45
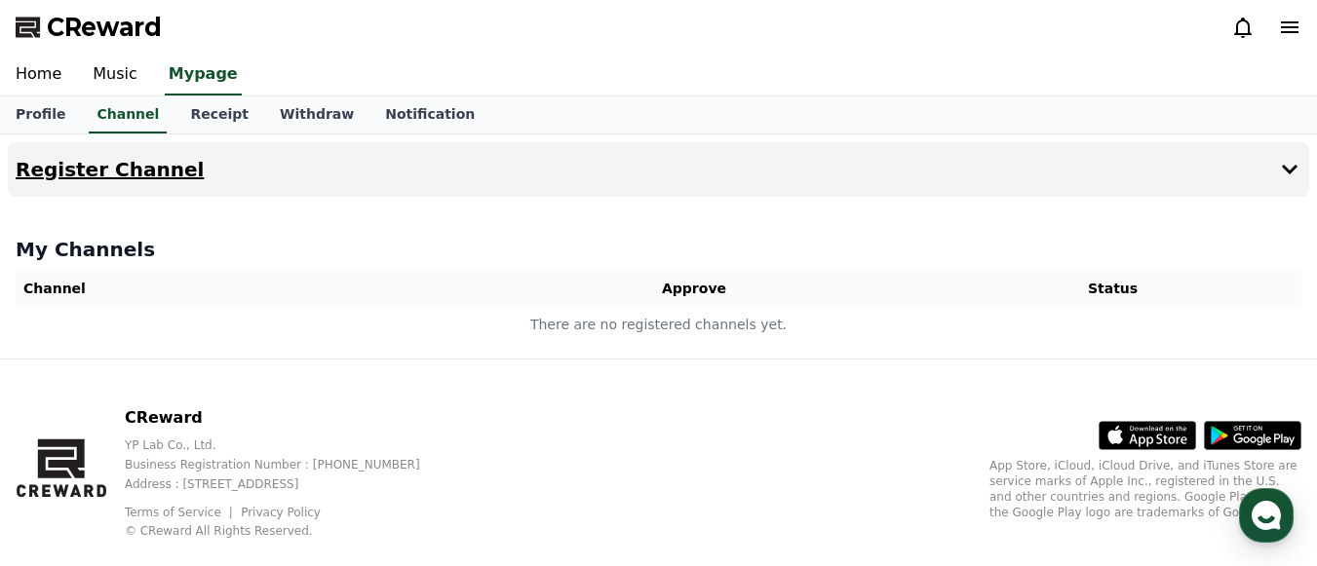
click at [1067, 150] on button "Register Channel" at bounding box center [658, 169] width 1301 height 55
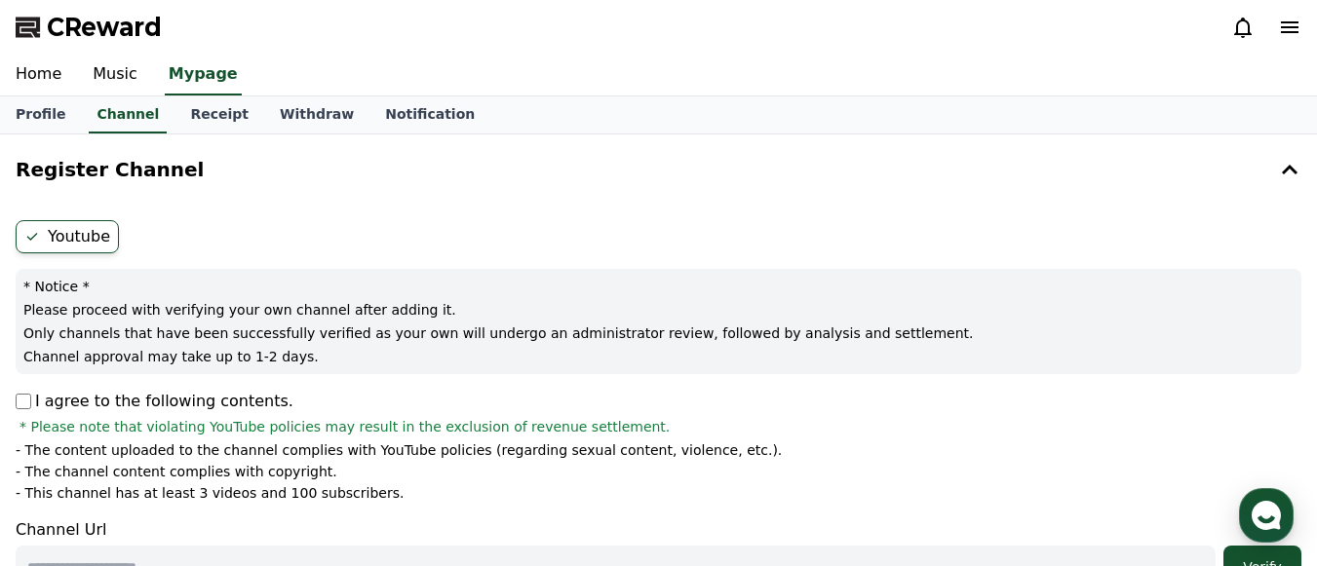
click at [187, 401] on p "I agree to the following contents." at bounding box center [155, 401] width 278 height 23
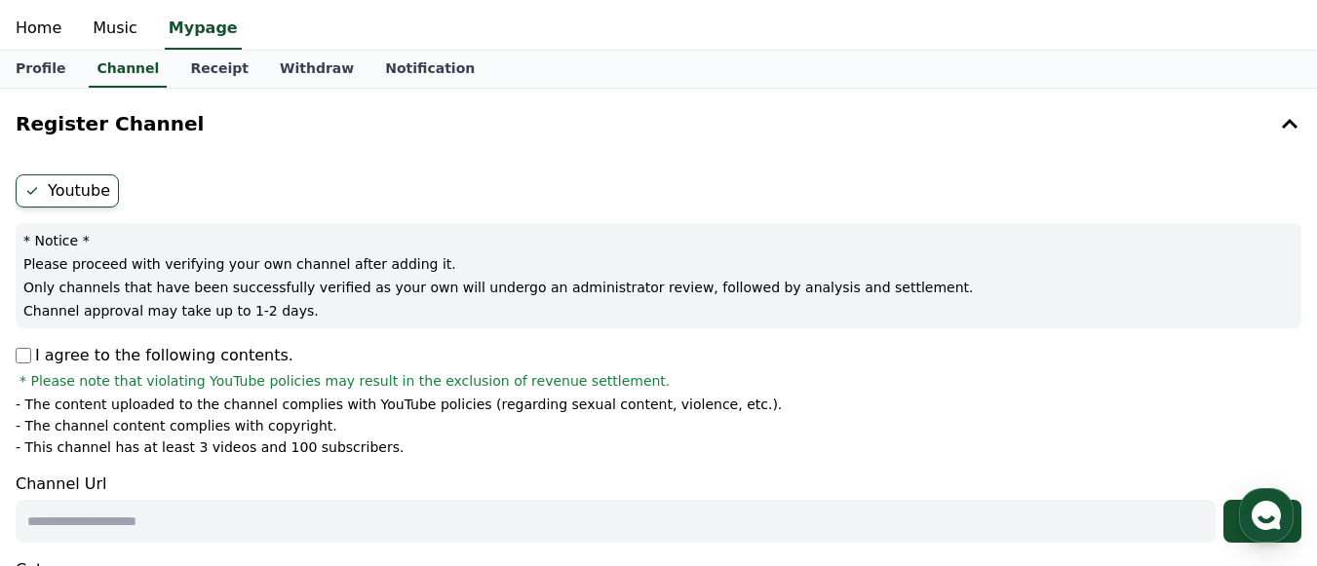
scroll to position [19, 0]
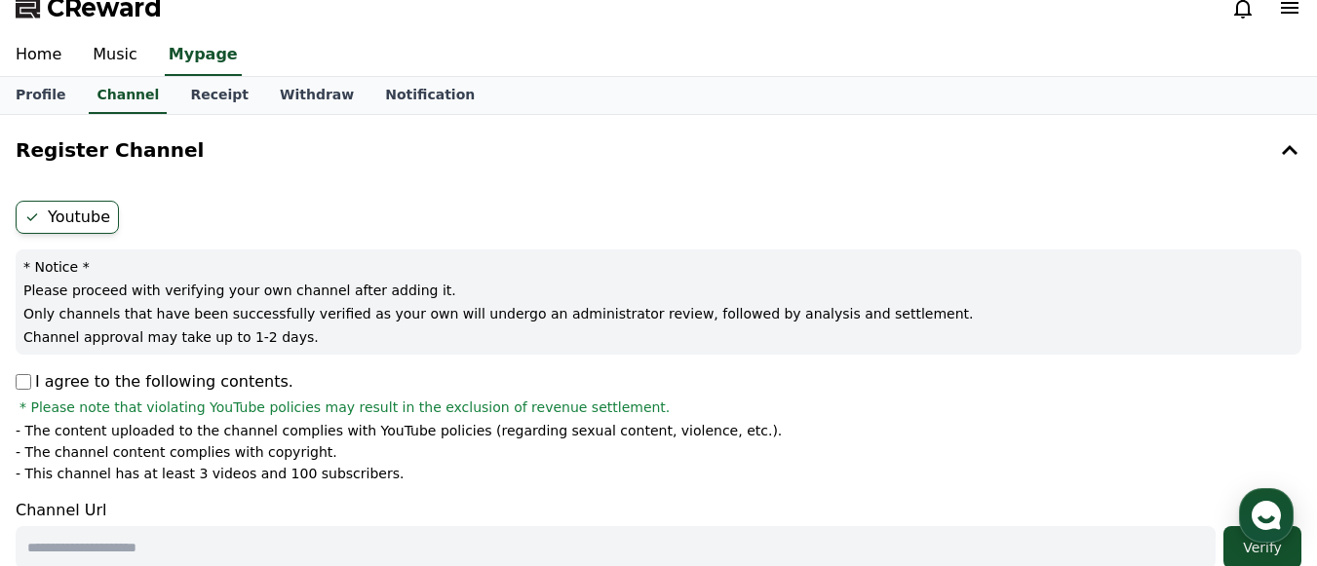
click at [285, 338] on p "Channel approval may take up to 1-2 days." at bounding box center [658, 336] width 1270 height 19
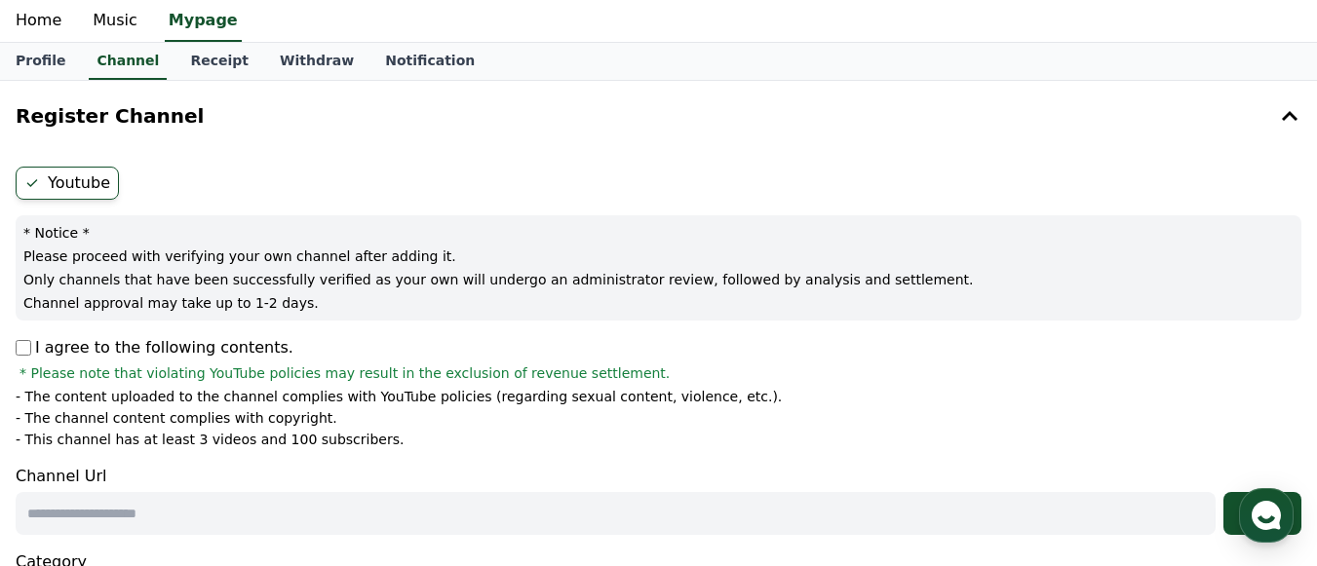
scroll to position [58, 0]
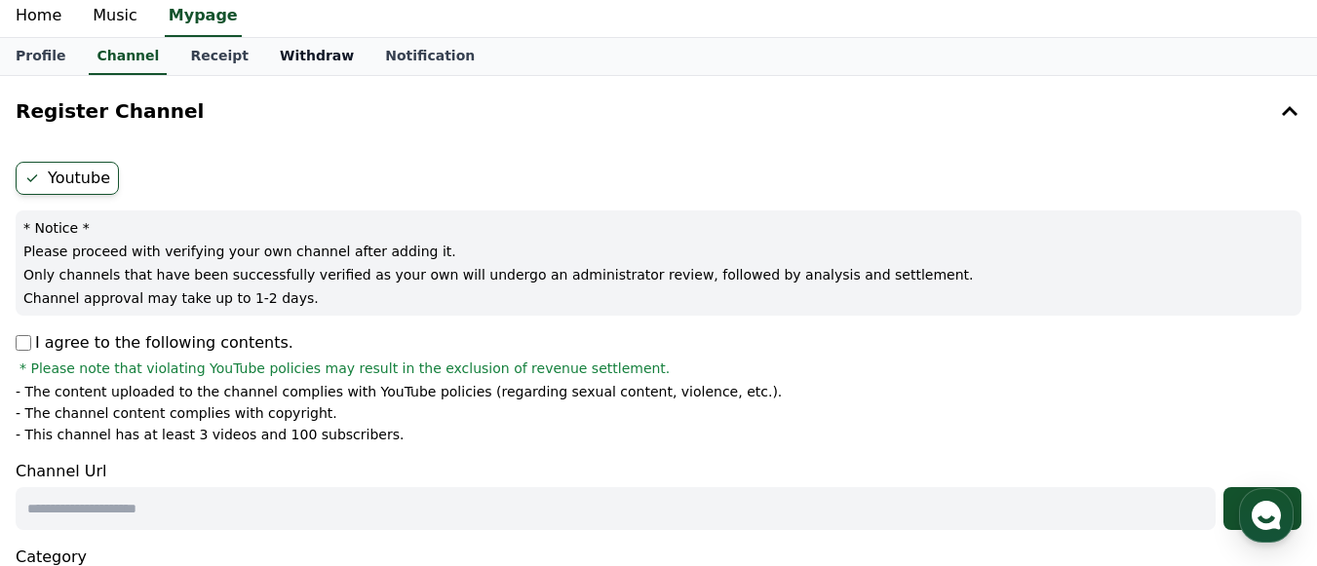
click at [264, 46] on link "Withdraw" at bounding box center [316, 56] width 105 height 37
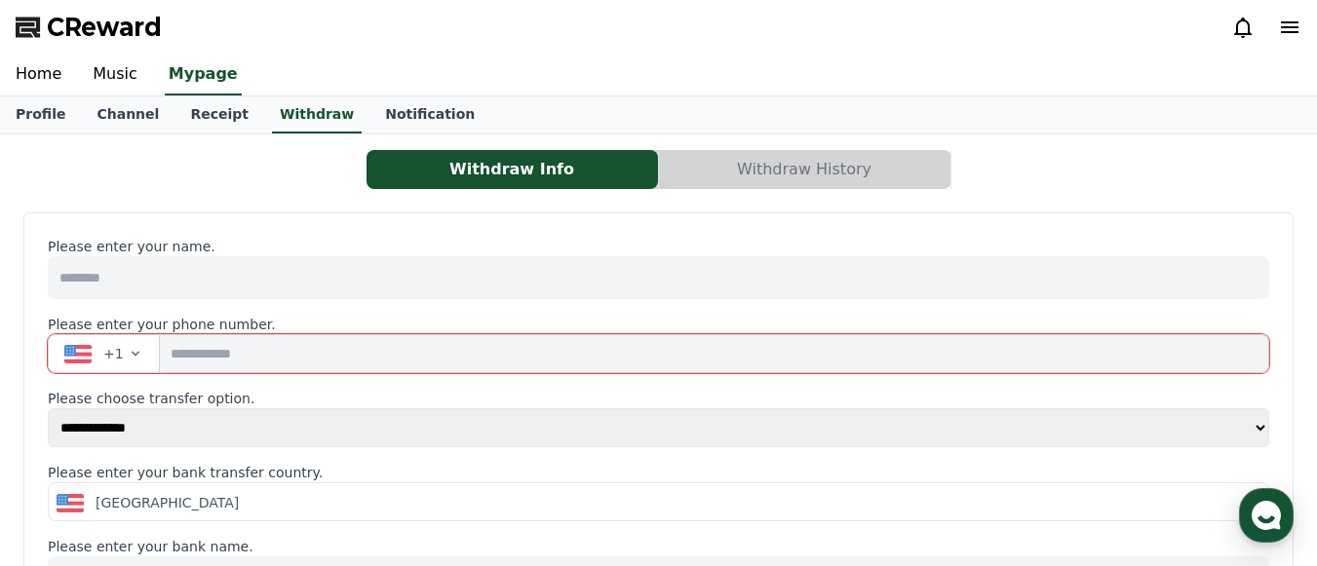
click at [109, 363] on button "+1" at bounding box center [104, 353] width 112 height 39
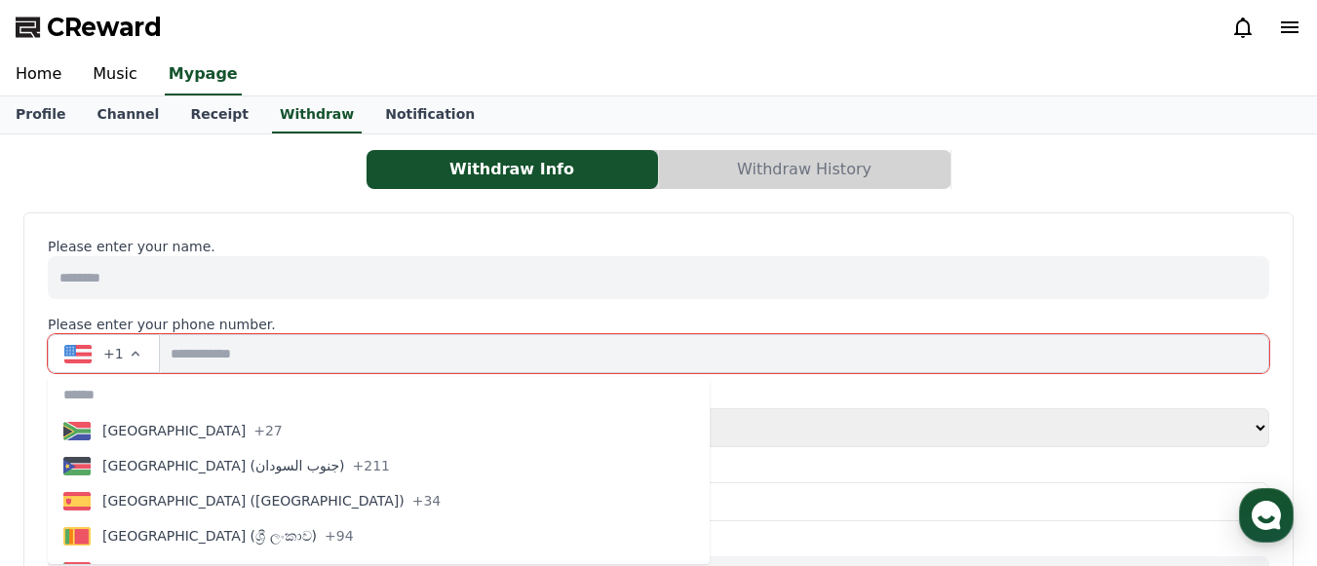
scroll to position [7093, 0]
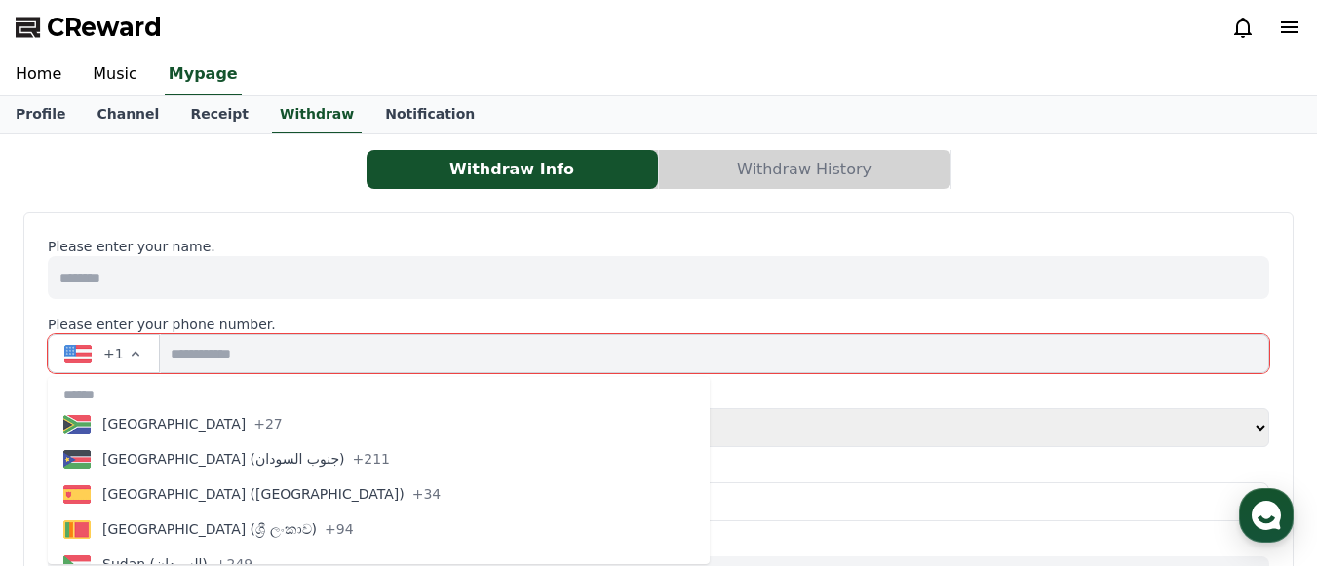
click at [152, 436] on button "South Africa +27" at bounding box center [379, 423] width 662 height 35
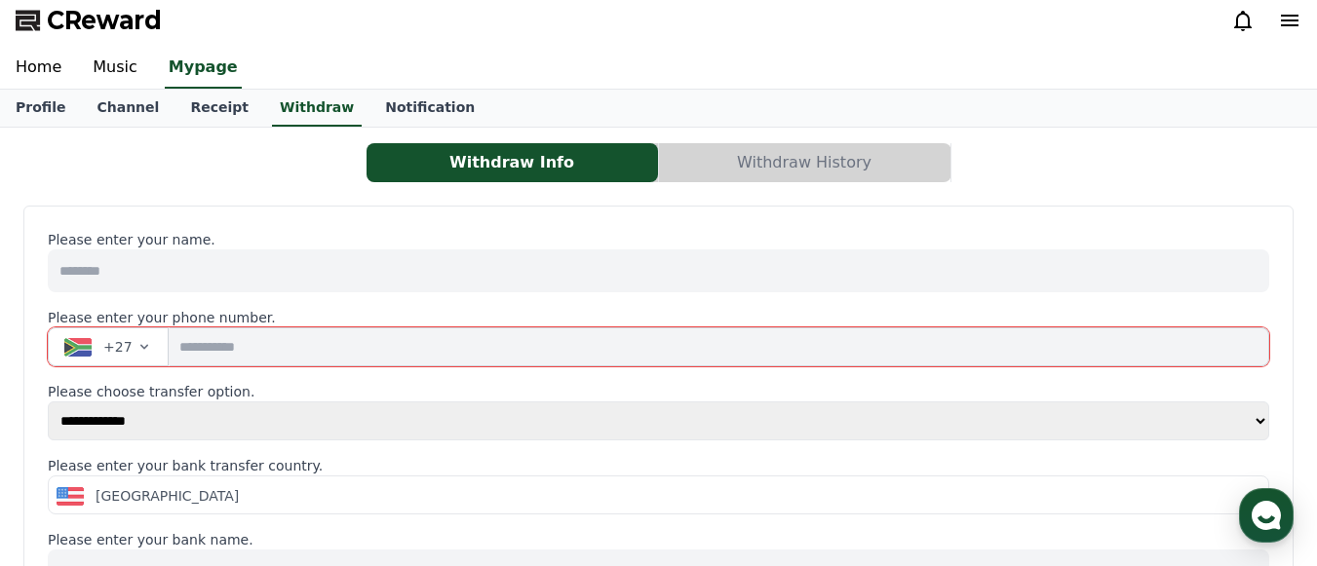
scroll to position [0, 0]
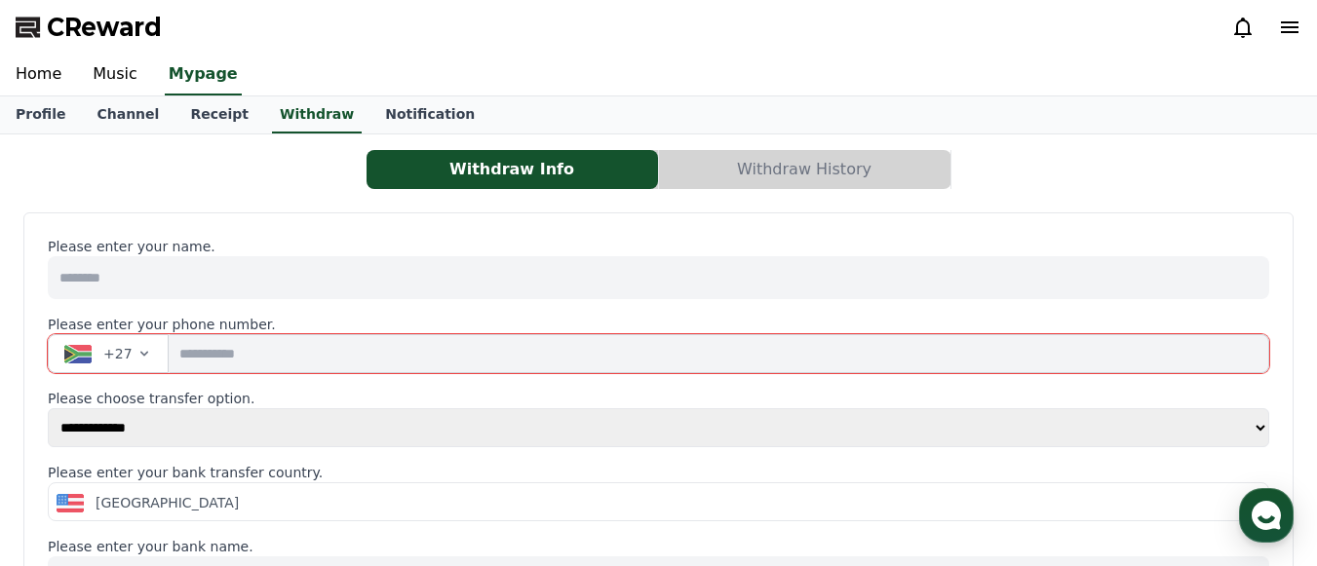
click at [872, 175] on button "Withdraw History" at bounding box center [804, 169] width 291 height 39
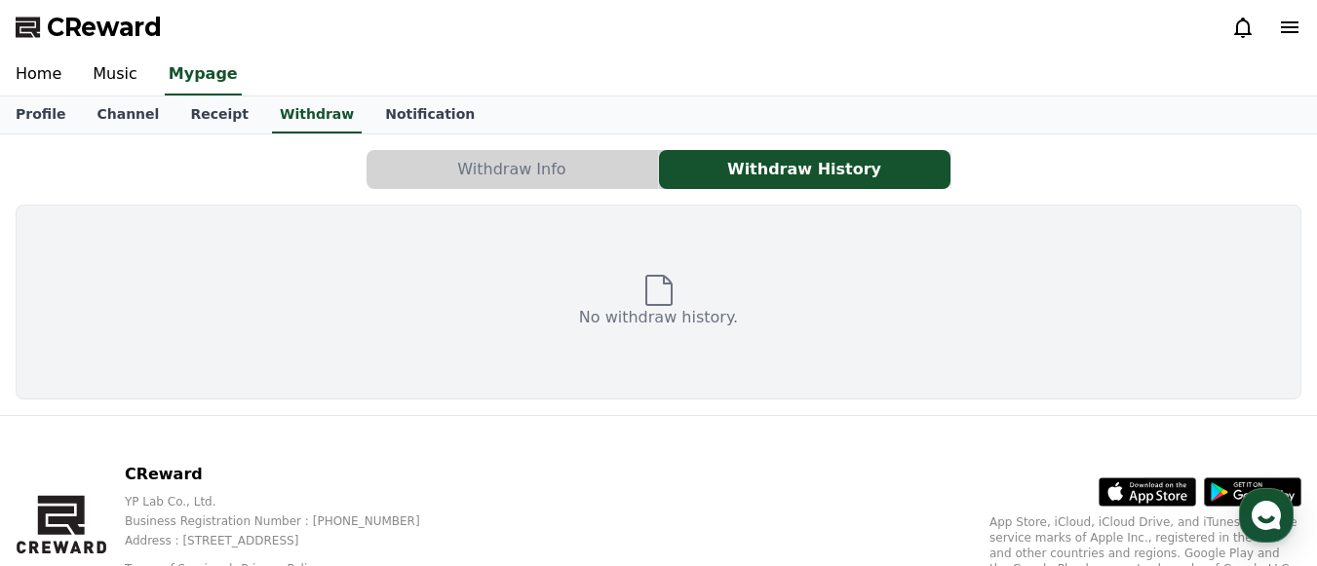
click at [583, 181] on button "Withdraw Info" at bounding box center [511, 169] width 291 height 39
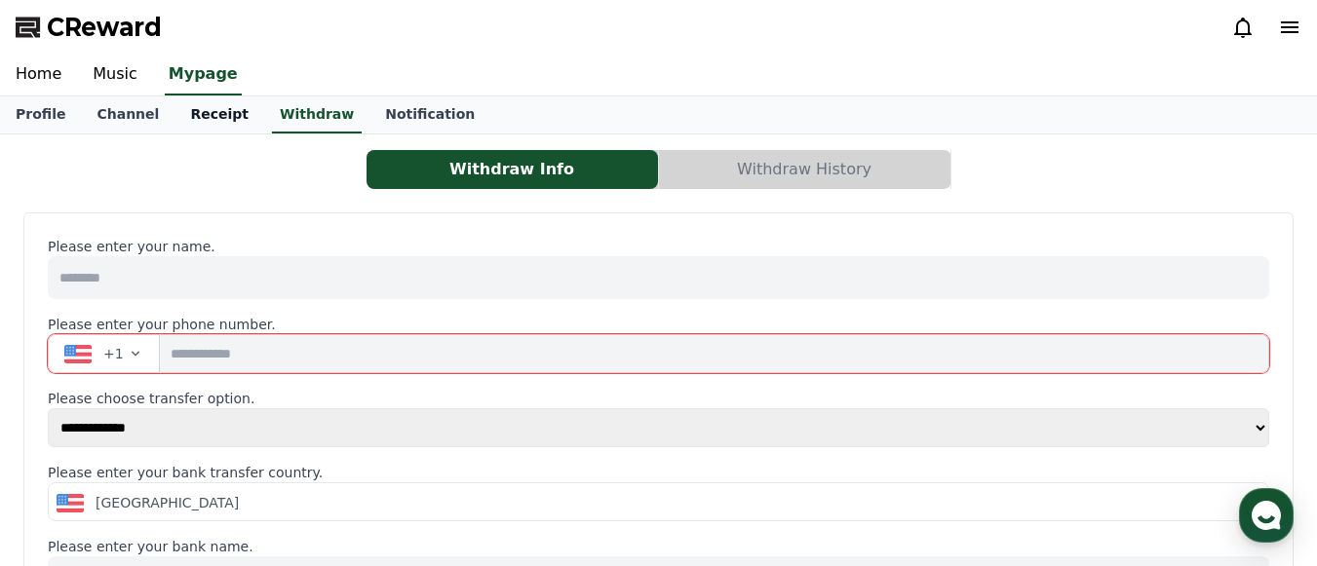
click at [211, 133] on link "Receipt" at bounding box center [219, 114] width 90 height 37
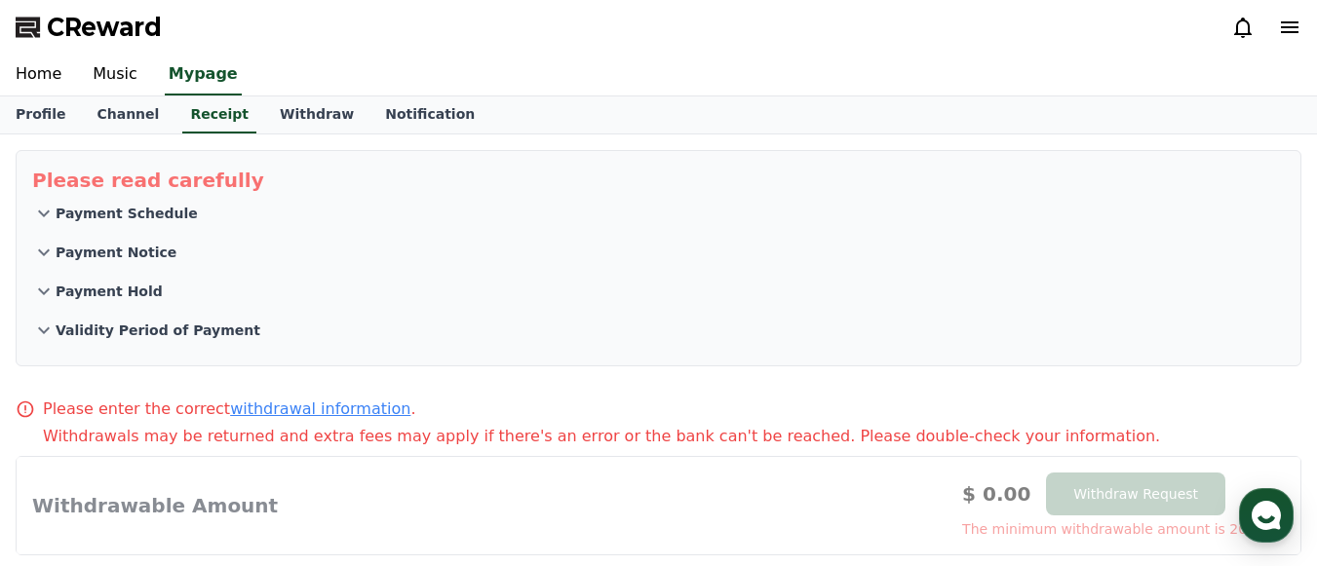
click at [131, 254] on p "Payment Notice" at bounding box center [116, 252] width 121 height 19
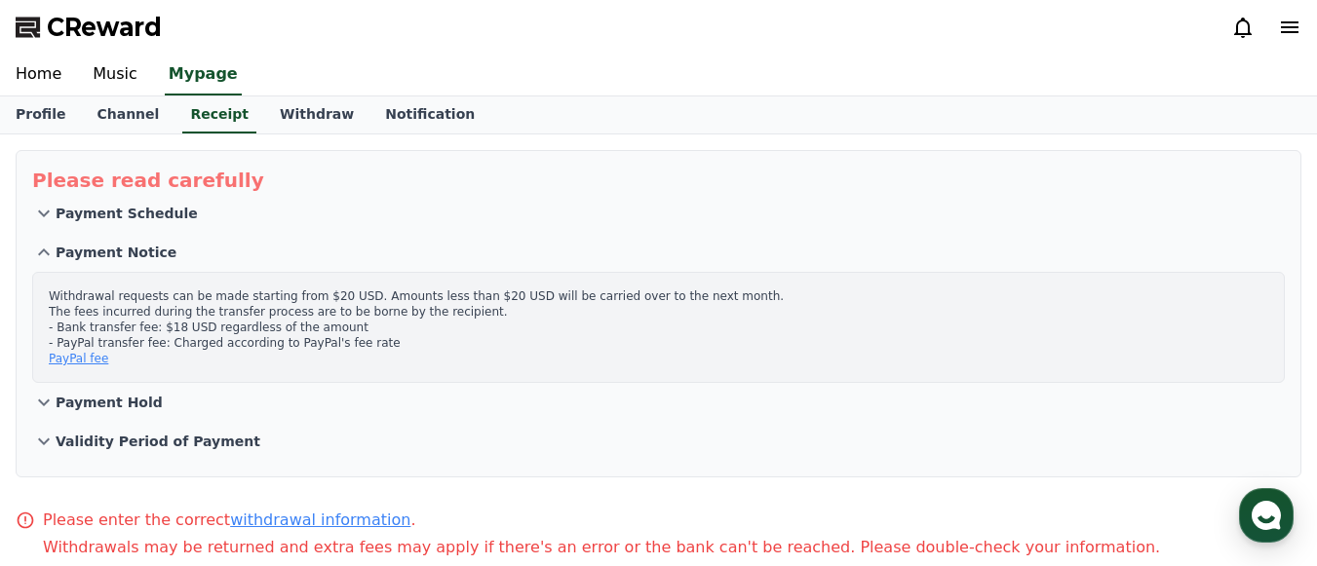
click at [92, 363] on link "PayPal fee" at bounding box center [78, 359] width 59 height 14
